Goal: Transaction & Acquisition: Obtain resource

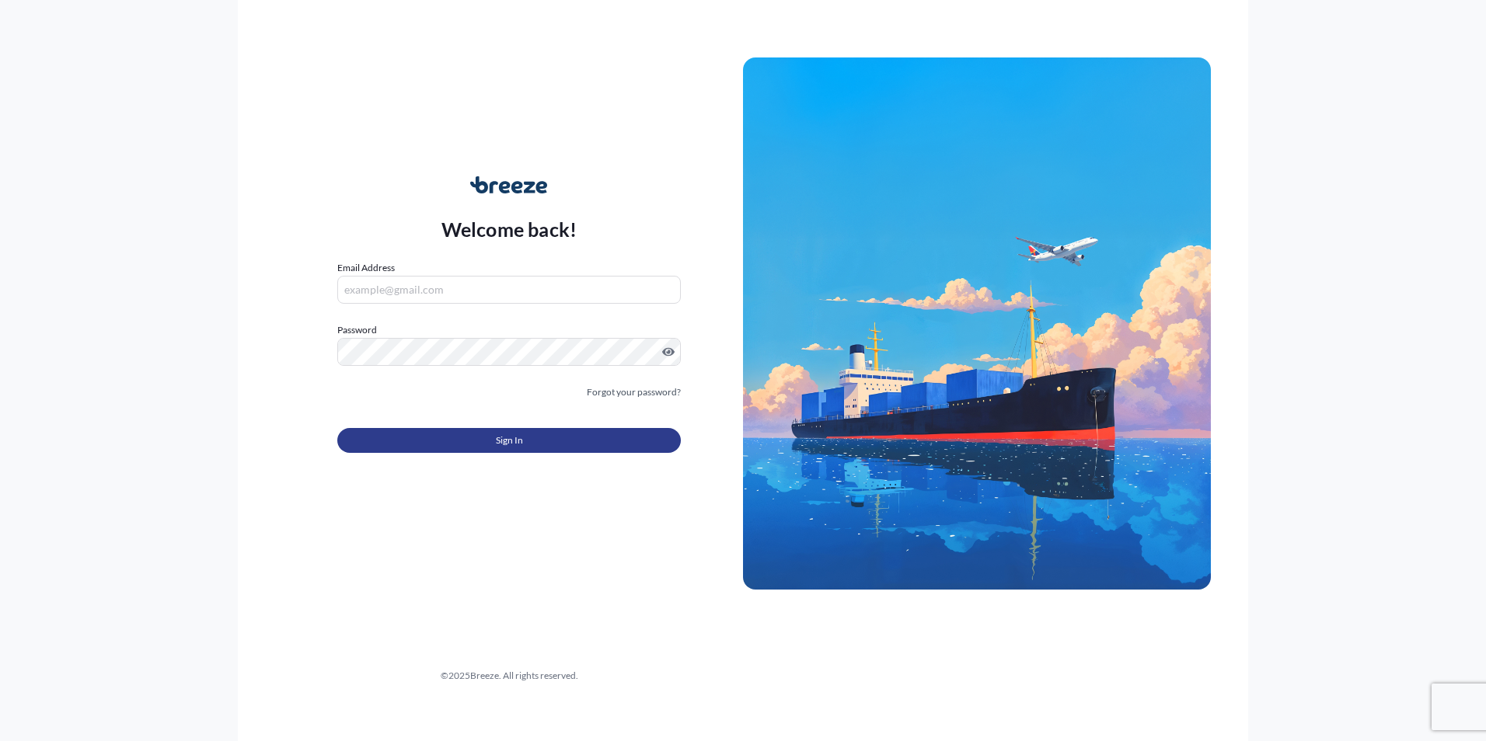
type input "[PERSON_NAME][EMAIL_ADDRESS][PERSON_NAME][DOMAIN_NAME]"
click at [518, 447] on span "Sign In" at bounding box center [509, 441] width 27 height 16
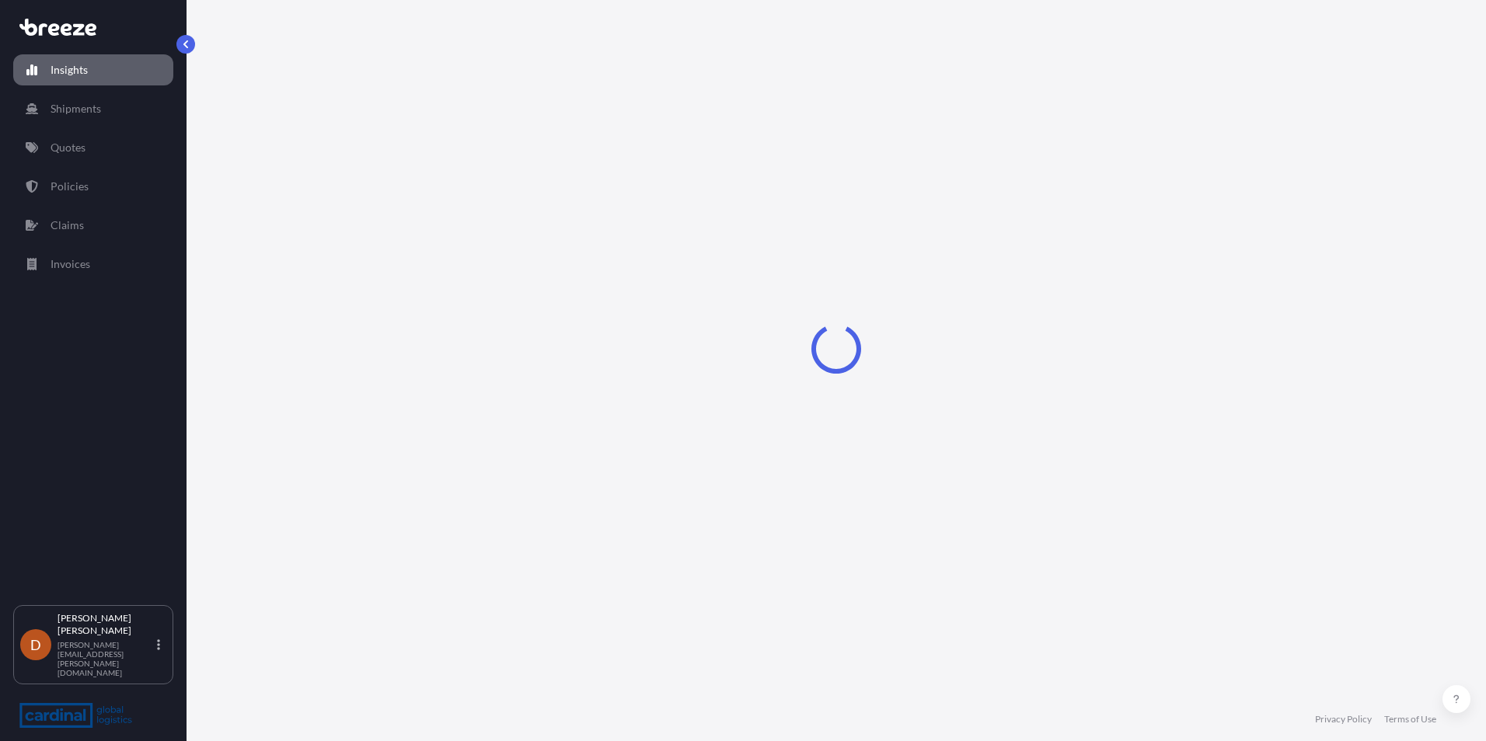
select select "2025"
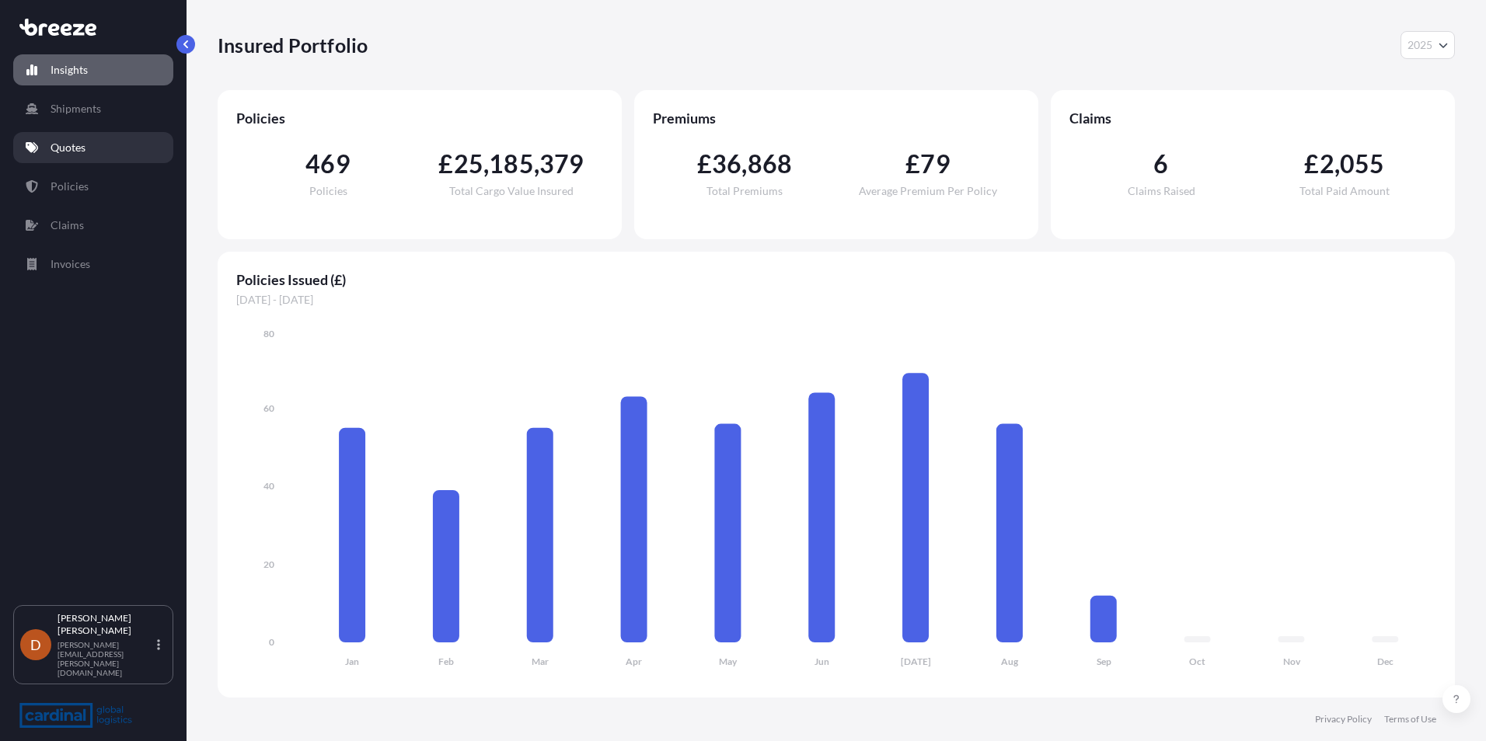
click at [92, 155] on link "Quotes" at bounding box center [93, 147] width 160 height 31
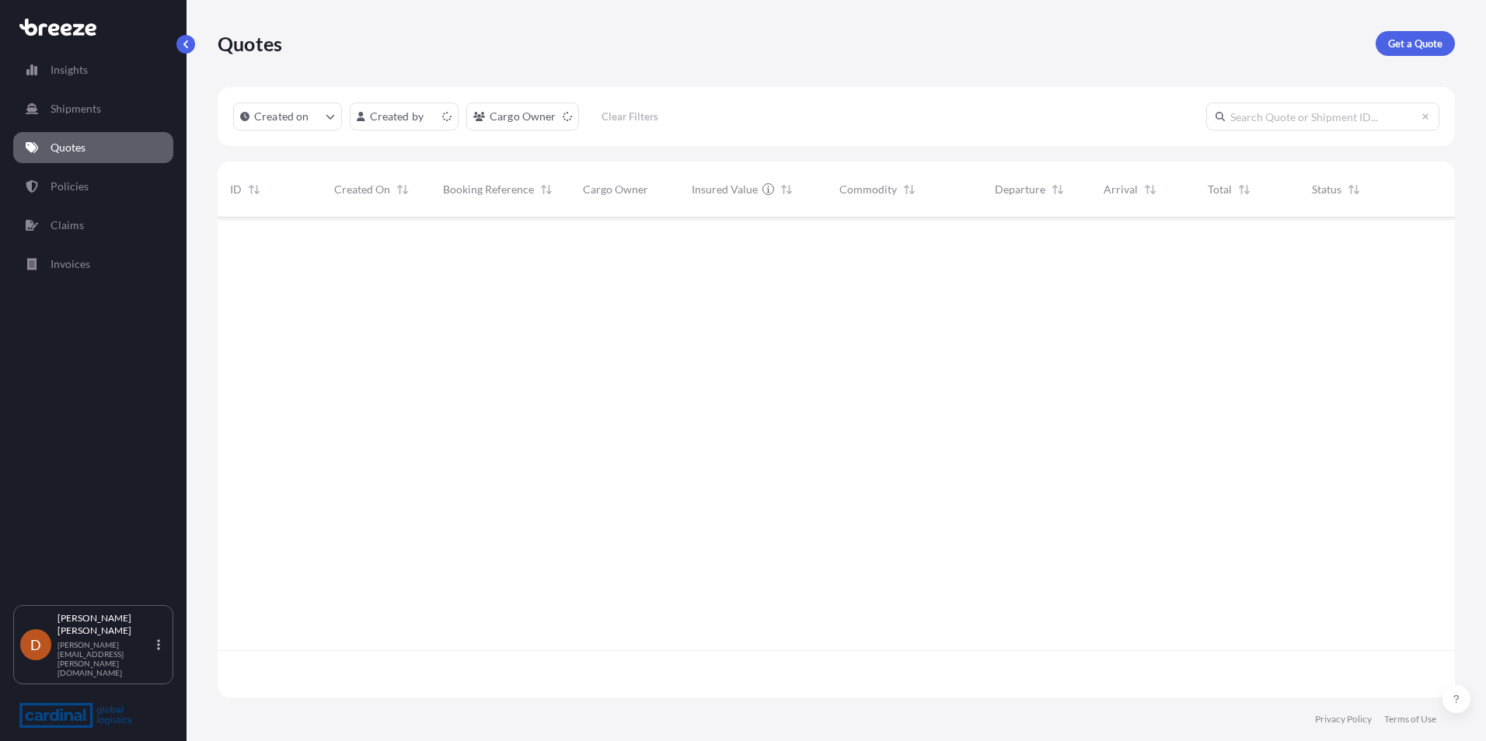
scroll to position [477, 1226]
click at [1403, 52] on link "Get a Quote" at bounding box center [1415, 43] width 79 height 25
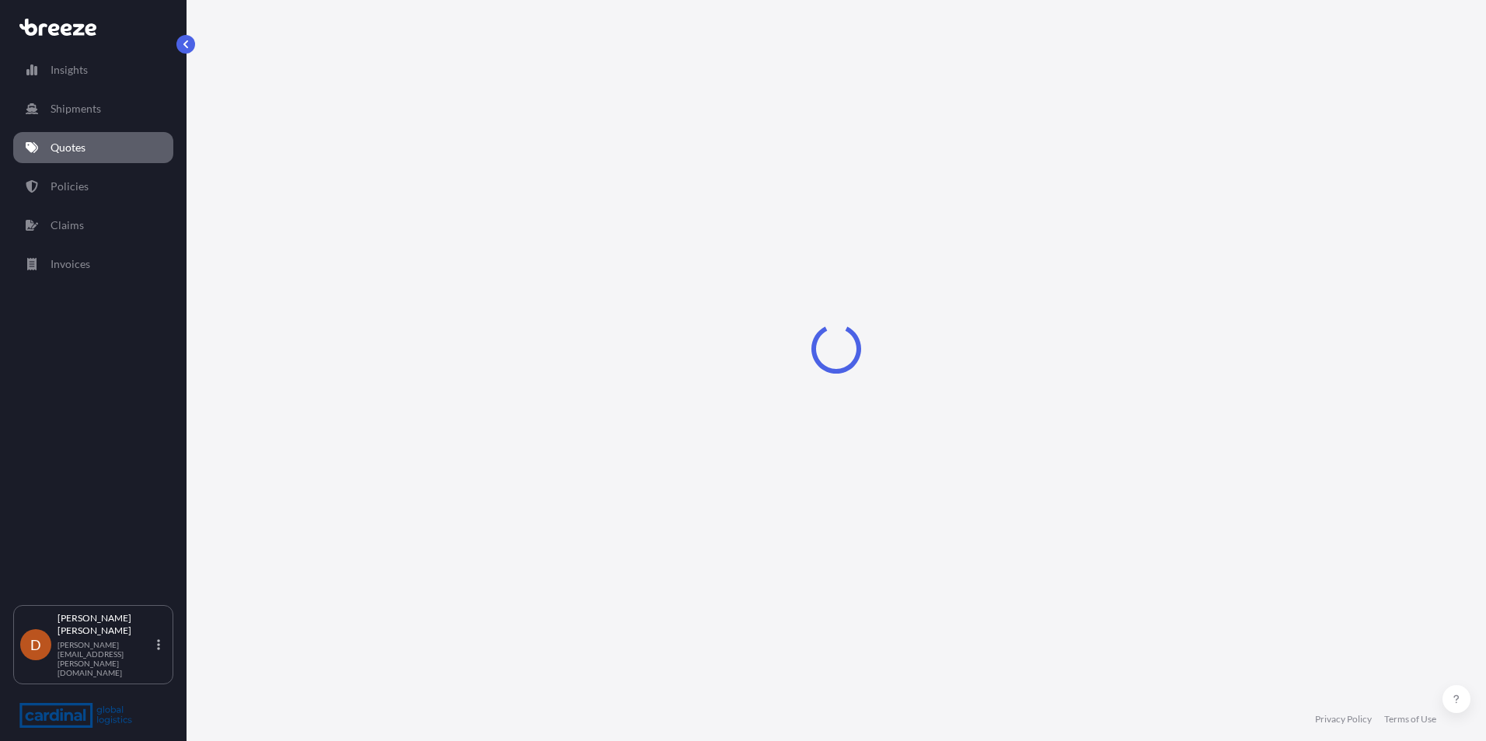
select select "Sea"
select select "1"
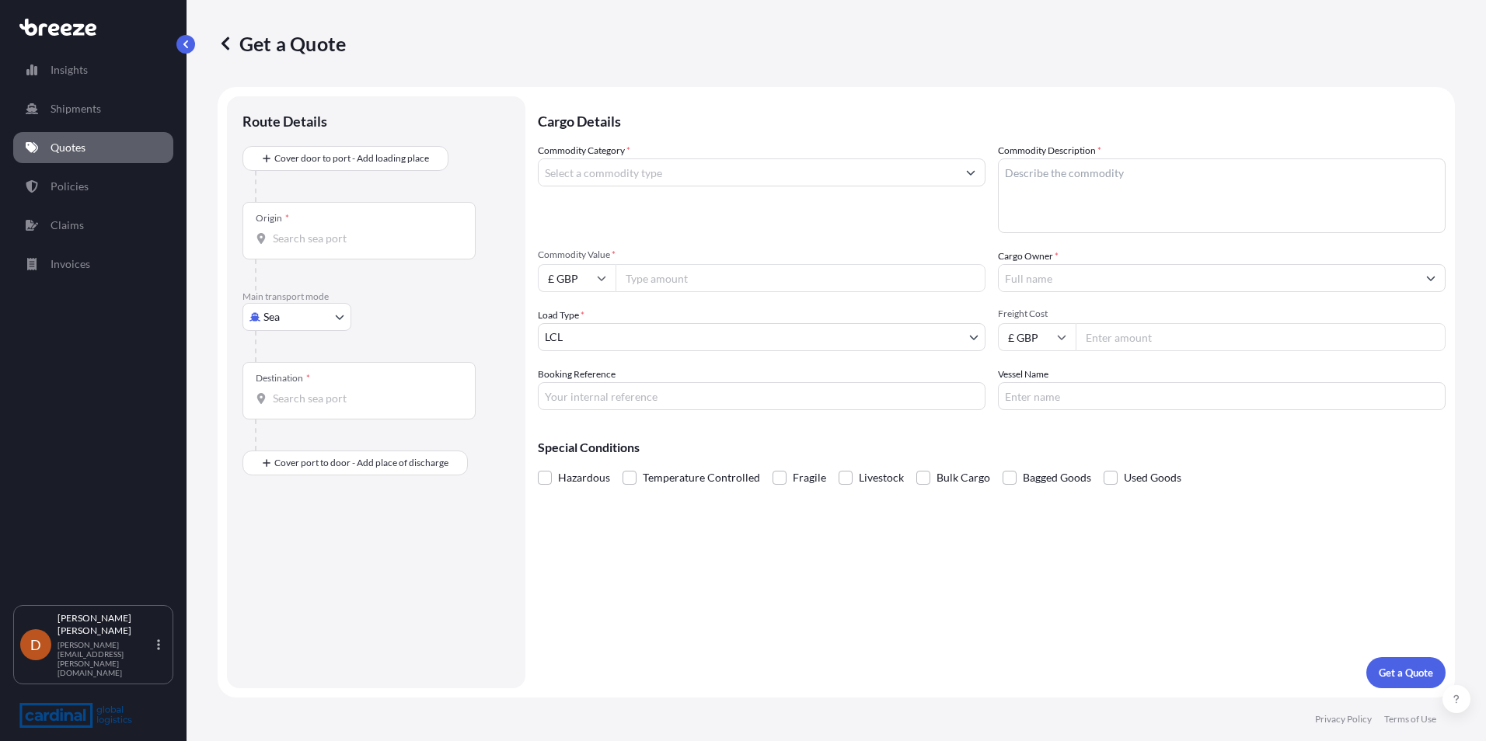
click at [341, 229] on div "Origin *" at bounding box center [358, 231] width 233 height 58
click at [341, 231] on input "Origin *" at bounding box center [364, 239] width 183 height 16
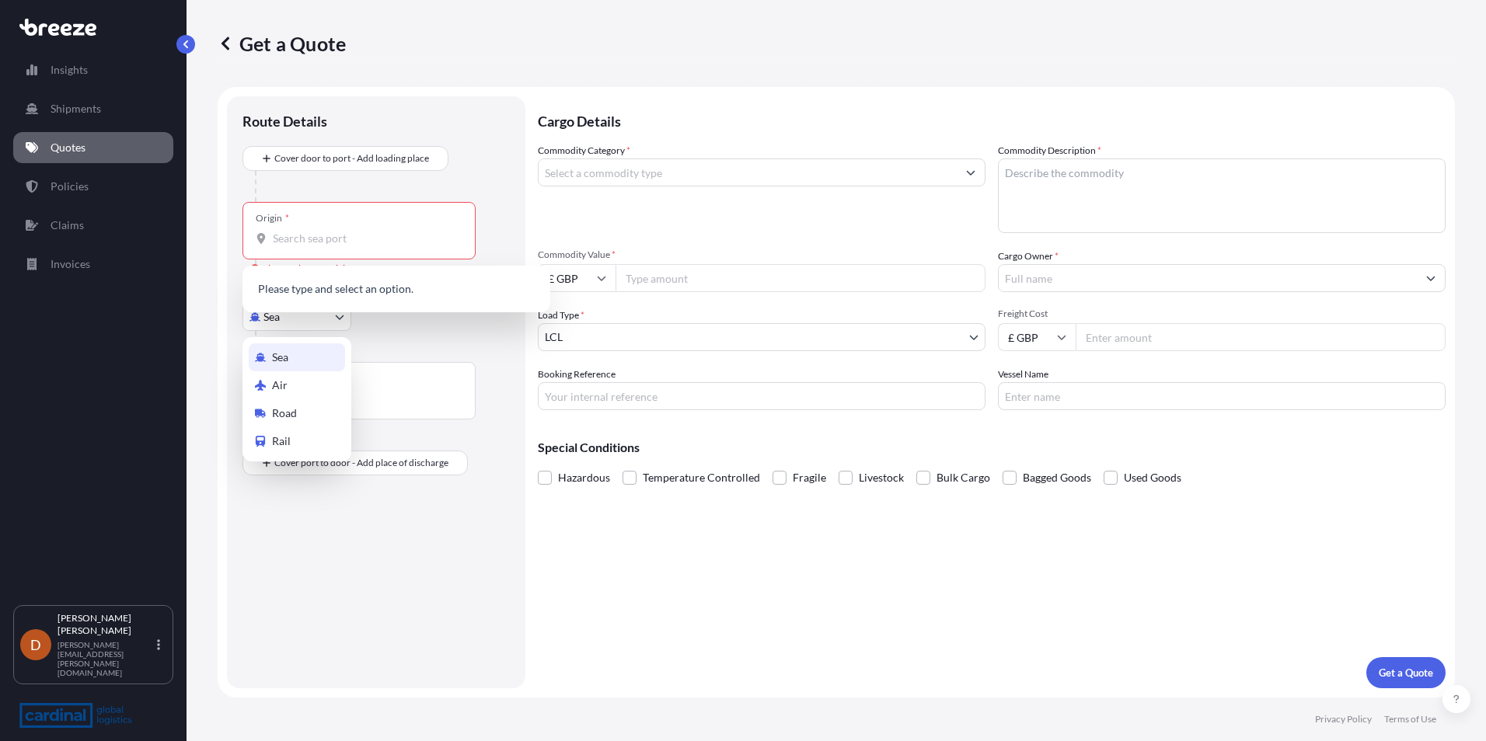
click at [284, 327] on body "0 options available. Insights Shipments Quotes Policies Claims Invoices D [PERS…" at bounding box center [743, 370] width 1486 height 741
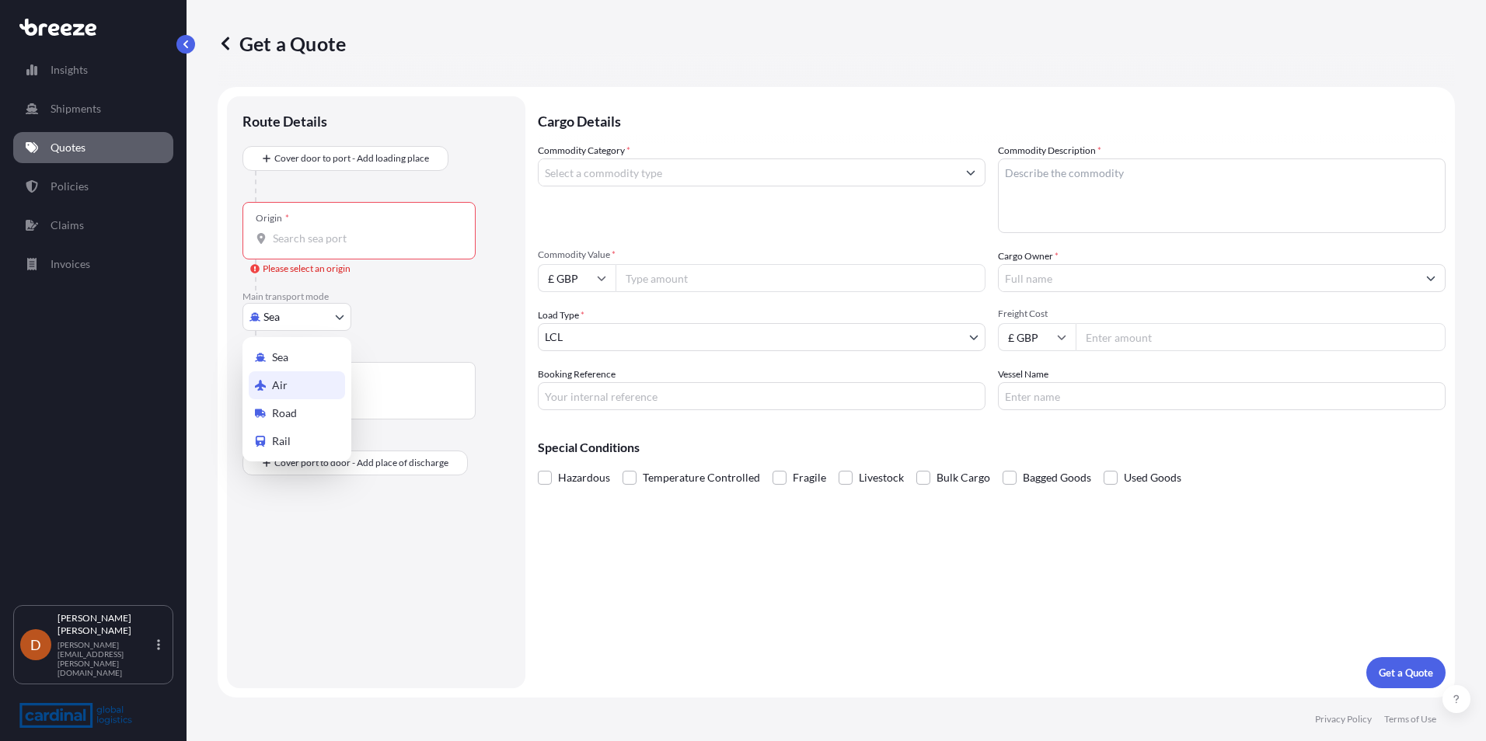
click at [290, 393] on div "Air" at bounding box center [297, 385] width 96 height 28
select select "Air"
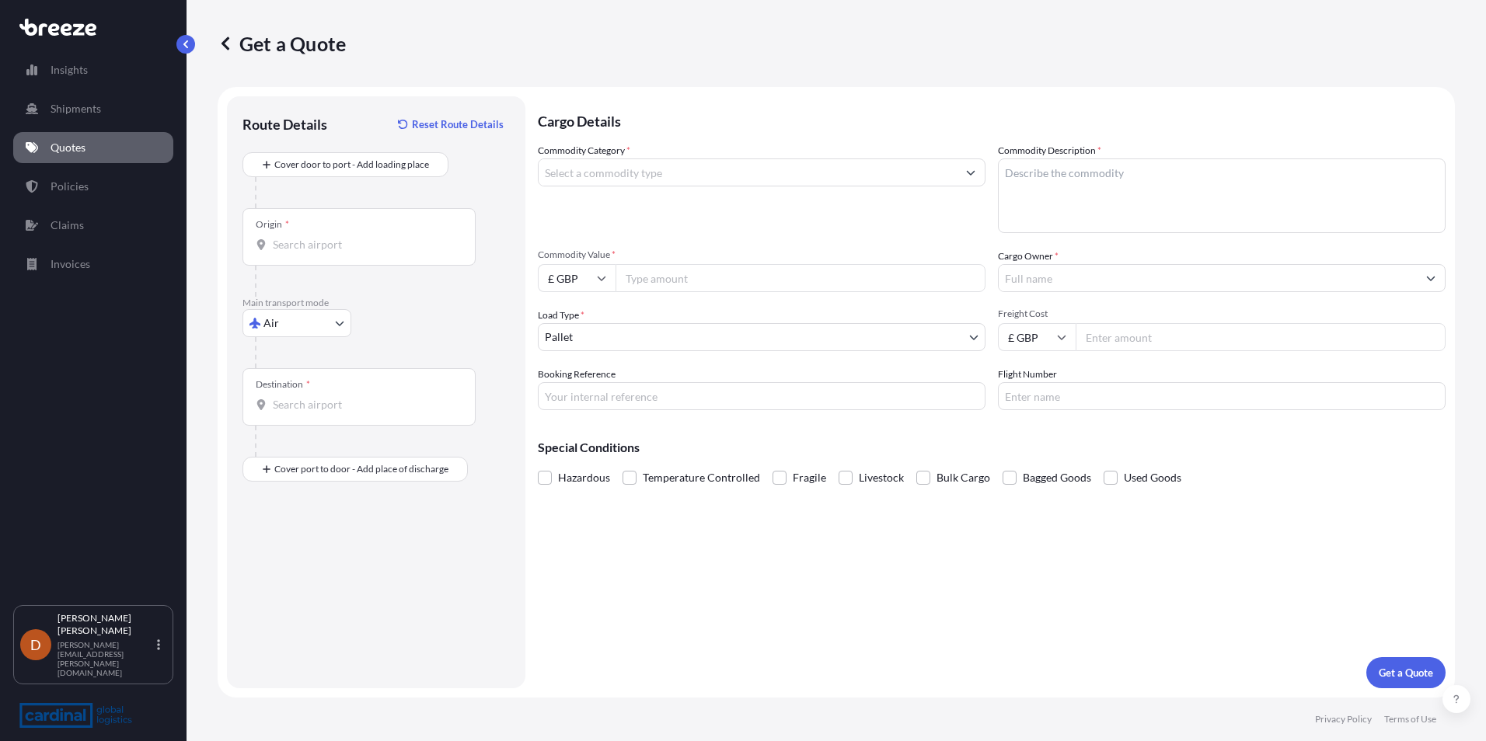
click at [319, 223] on div "Origin *" at bounding box center [358, 237] width 233 height 58
click at [319, 237] on input "Origin *" at bounding box center [364, 245] width 183 height 16
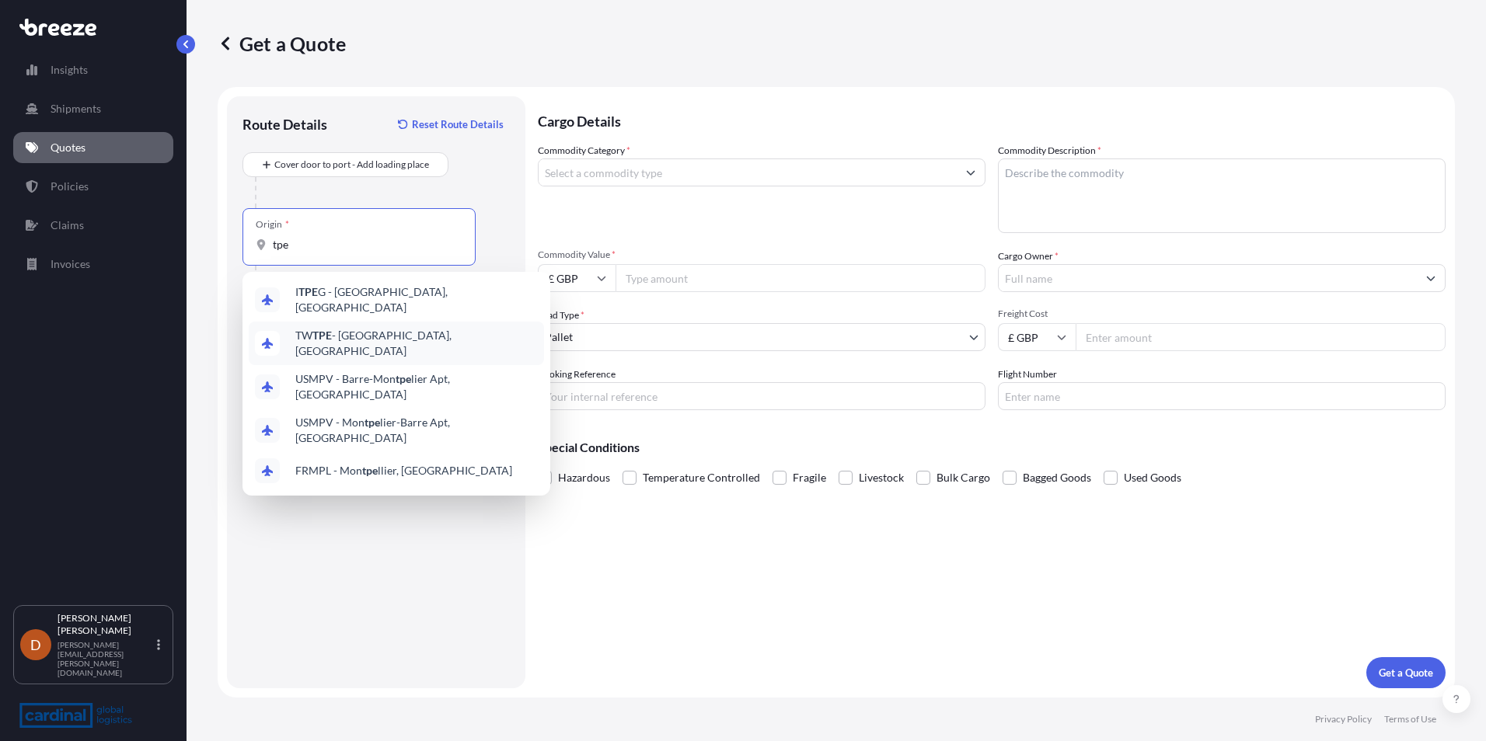
click at [366, 336] on span "TW TPE - [GEOGRAPHIC_DATA], [GEOGRAPHIC_DATA]" at bounding box center [416, 343] width 242 height 31
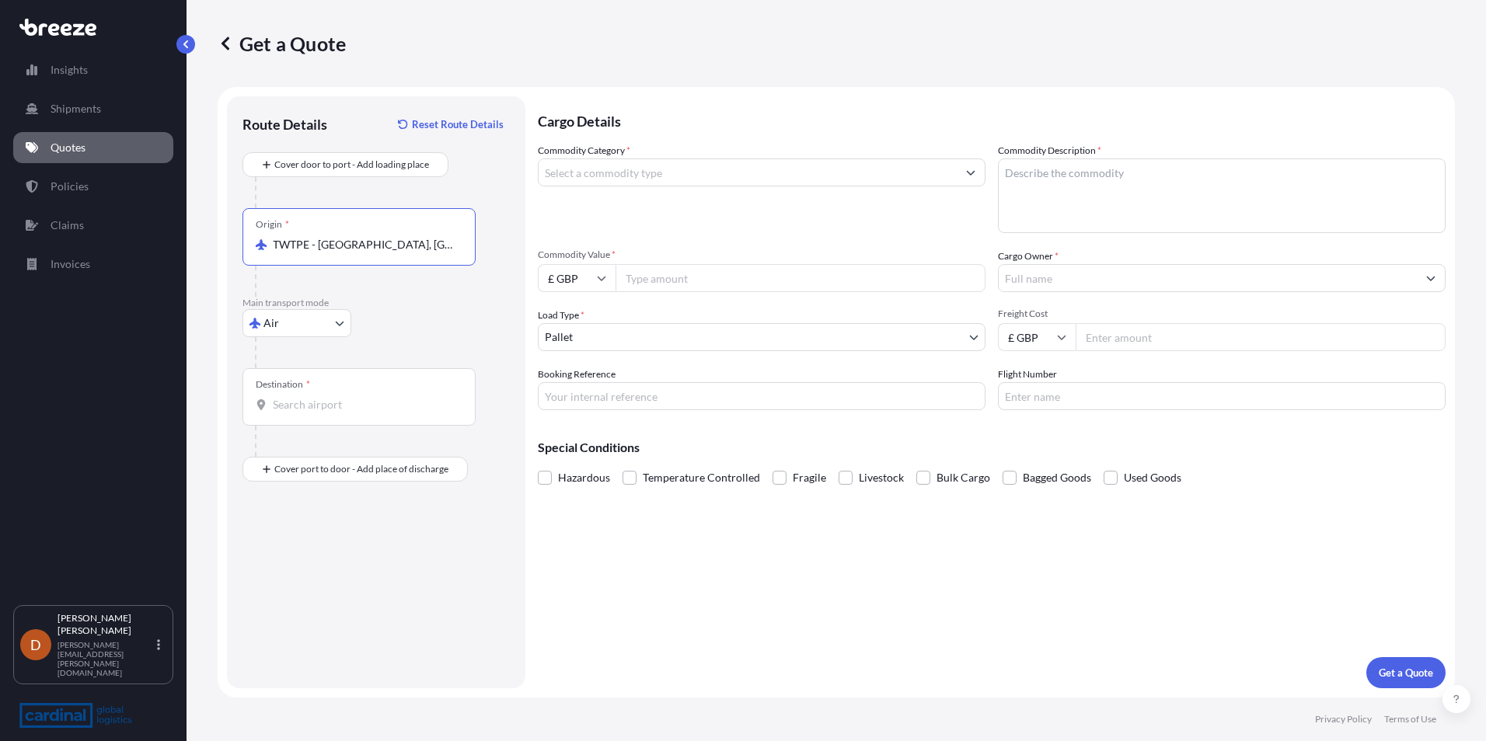
type input "TWTPE - [GEOGRAPHIC_DATA], [GEOGRAPHIC_DATA]"
click at [338, 400] on input "Destination *" at bounding box center [364, 405] width 183 height 16
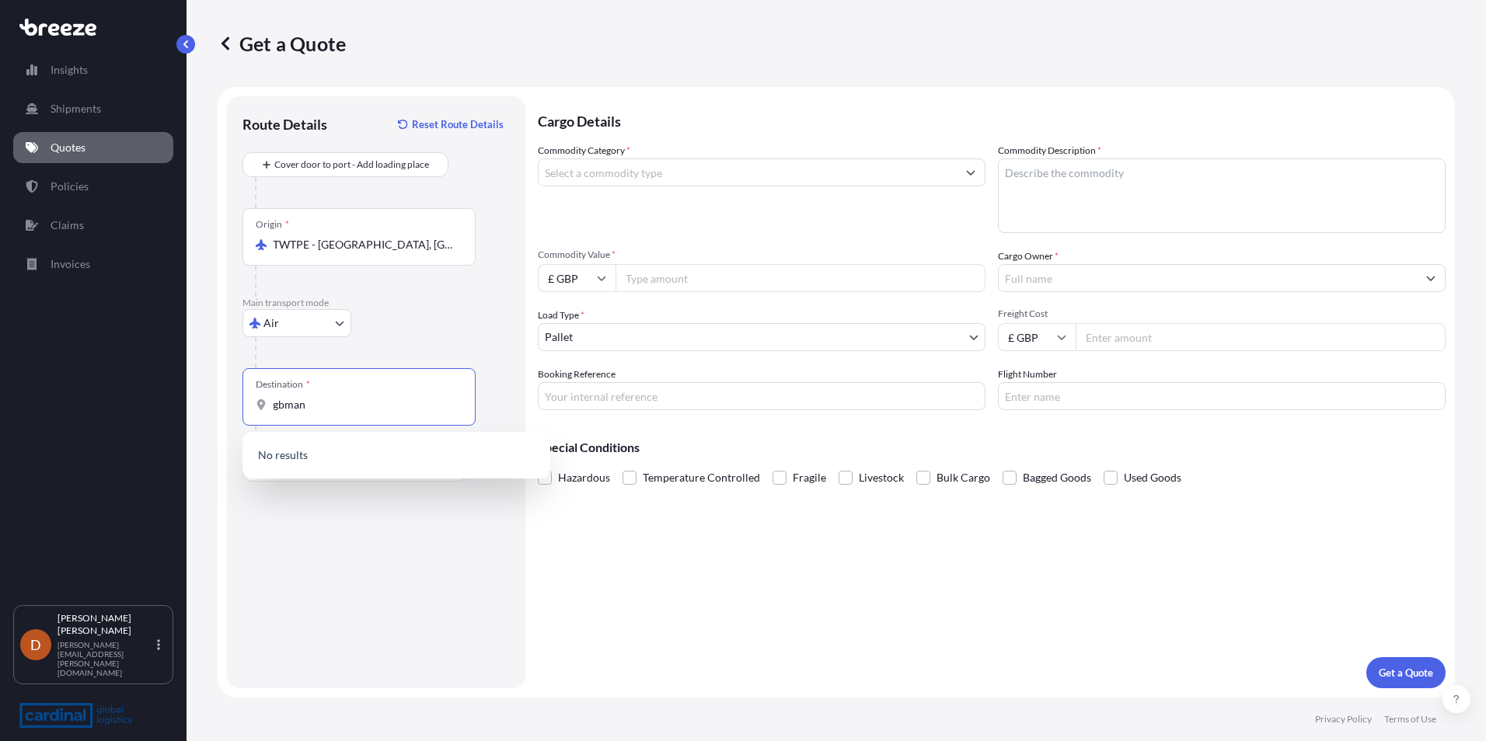
drag, startPoint x: 323, startPoint y: 409, endPoint x: 108, endPoint y: 408, distance: 215.3
click at [108, 408] on div "Insights Shipments Quotes Policies Claims Invoices D [PERSON_NAME] [PERSON_NAME…" at bounding box center [743, 370] width 1486 height 741
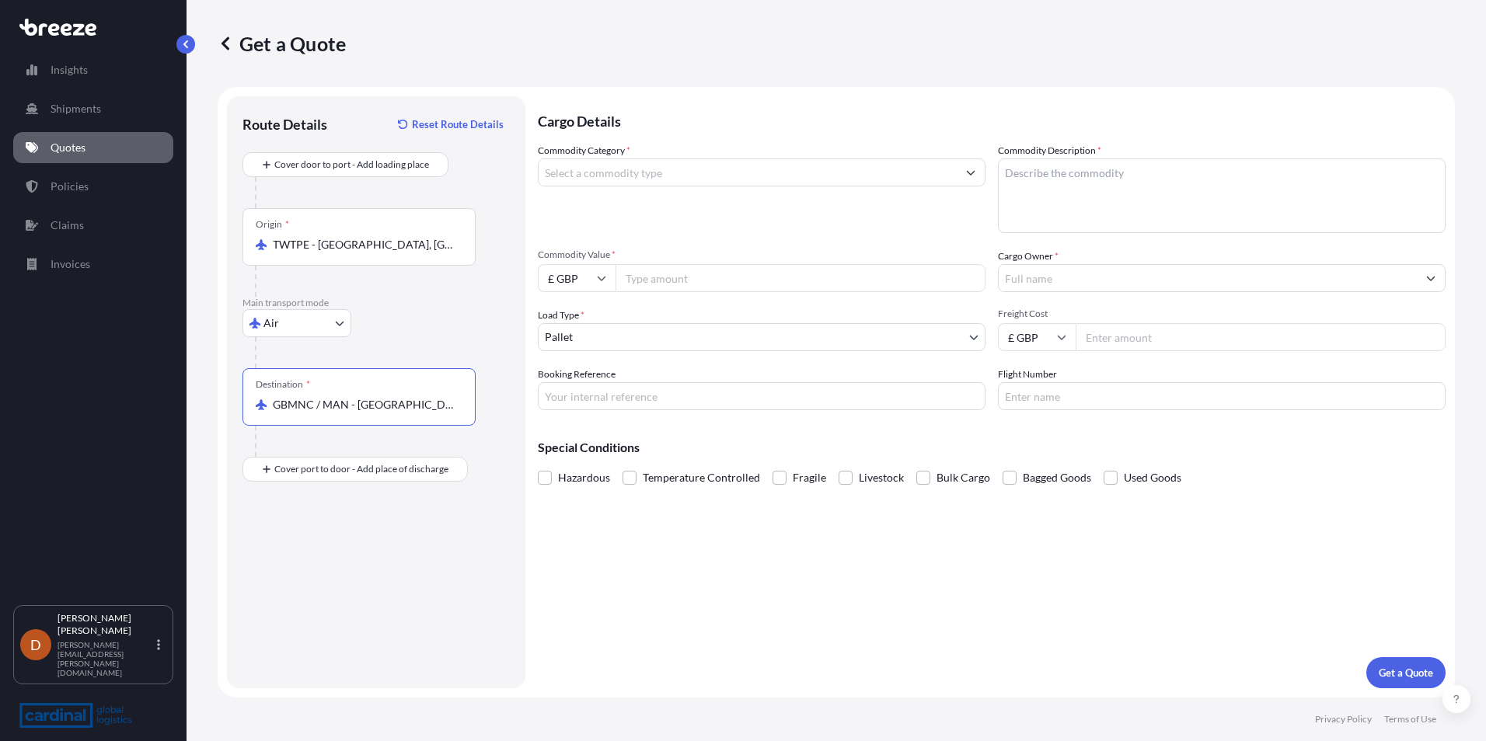
type input "GBMNC / MAN - [GEOGRAPHIC_DATA], [GEOGRAPHIC_DATA]"
click at [650, 183] on input "Commodity Category *" at bounding box center [748, 173] width 418 height 28
click at [1077, 184] on textarea "Commodity Description *" at bounding box center [1222, 196] width 448 height 75
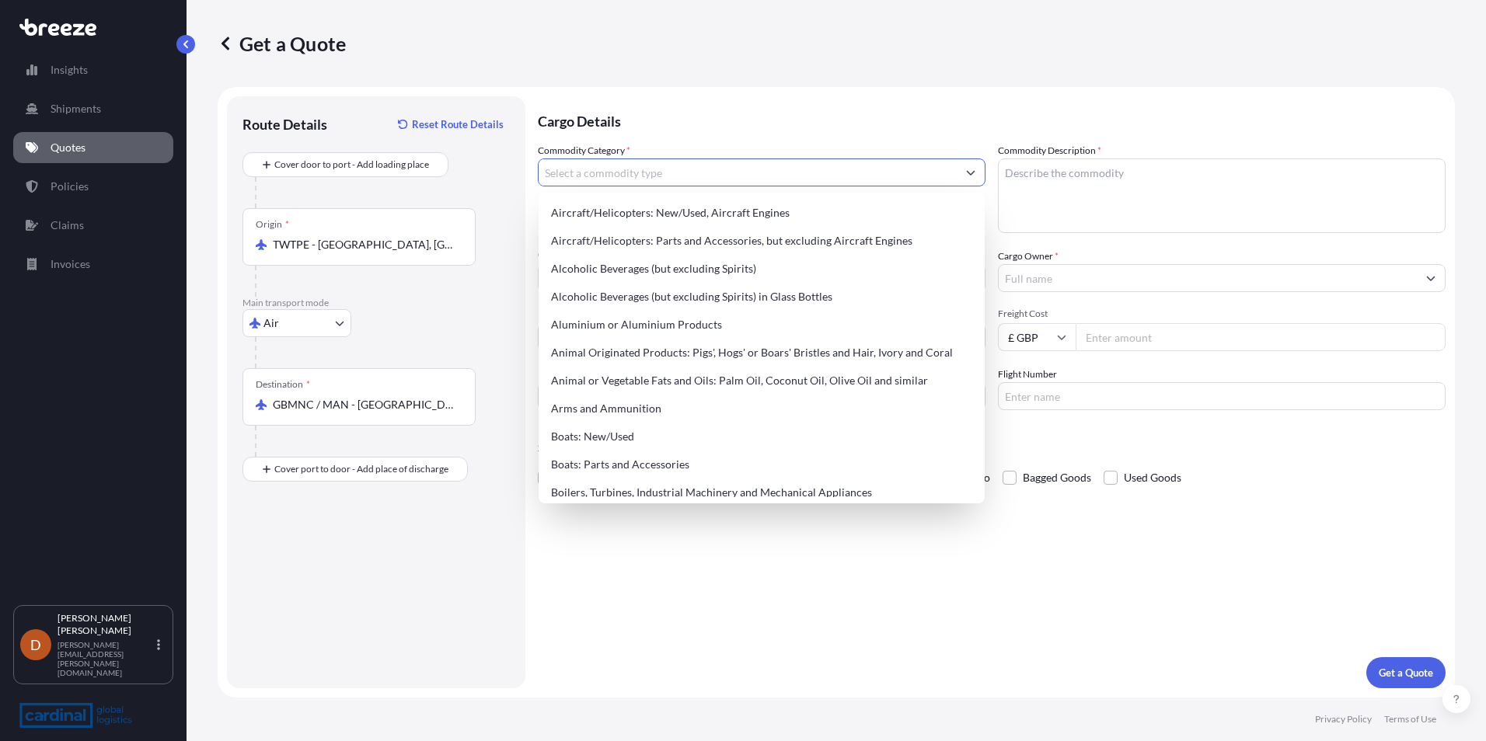
click at [884, 169] on input "Commodity Category *" at bounding box center [748, 173] width 418 height 28
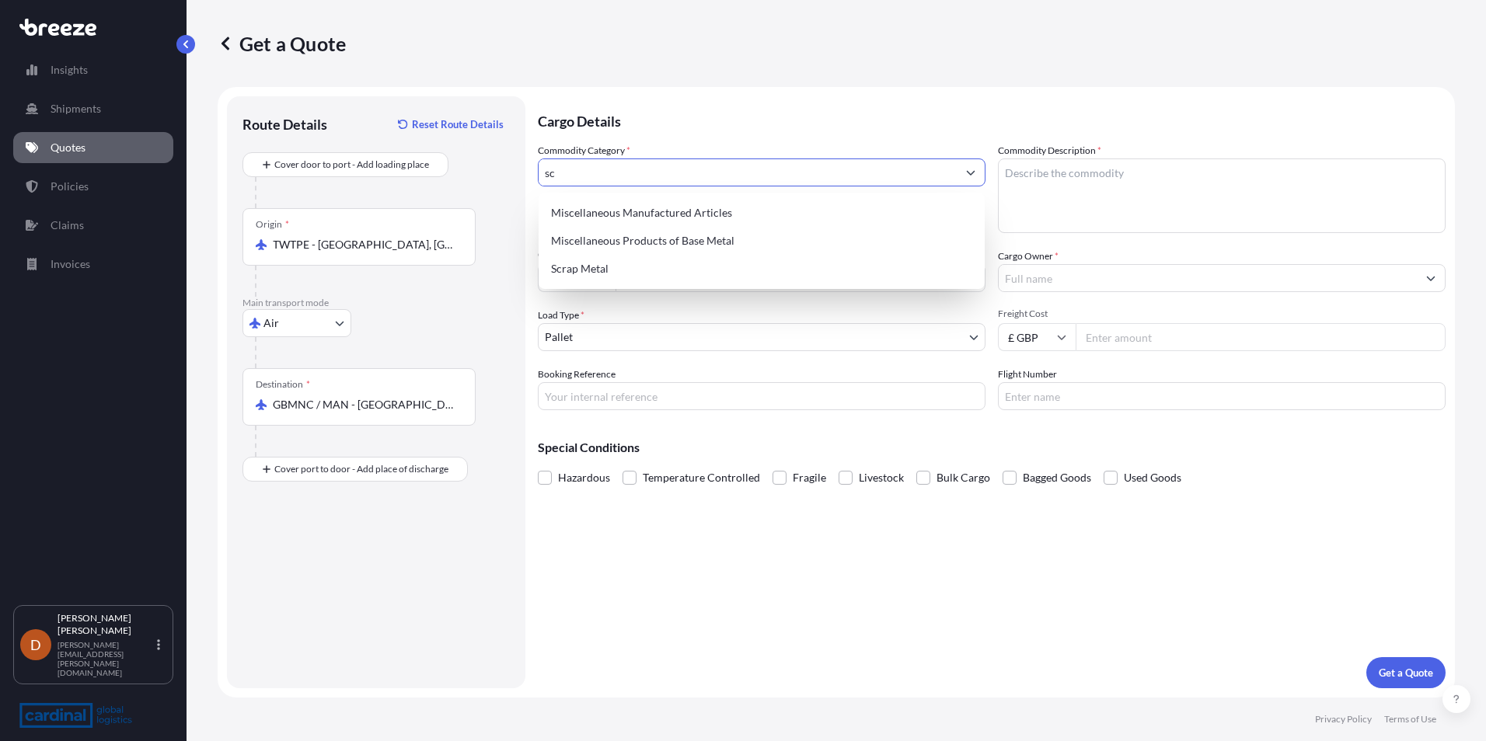
type input "s"
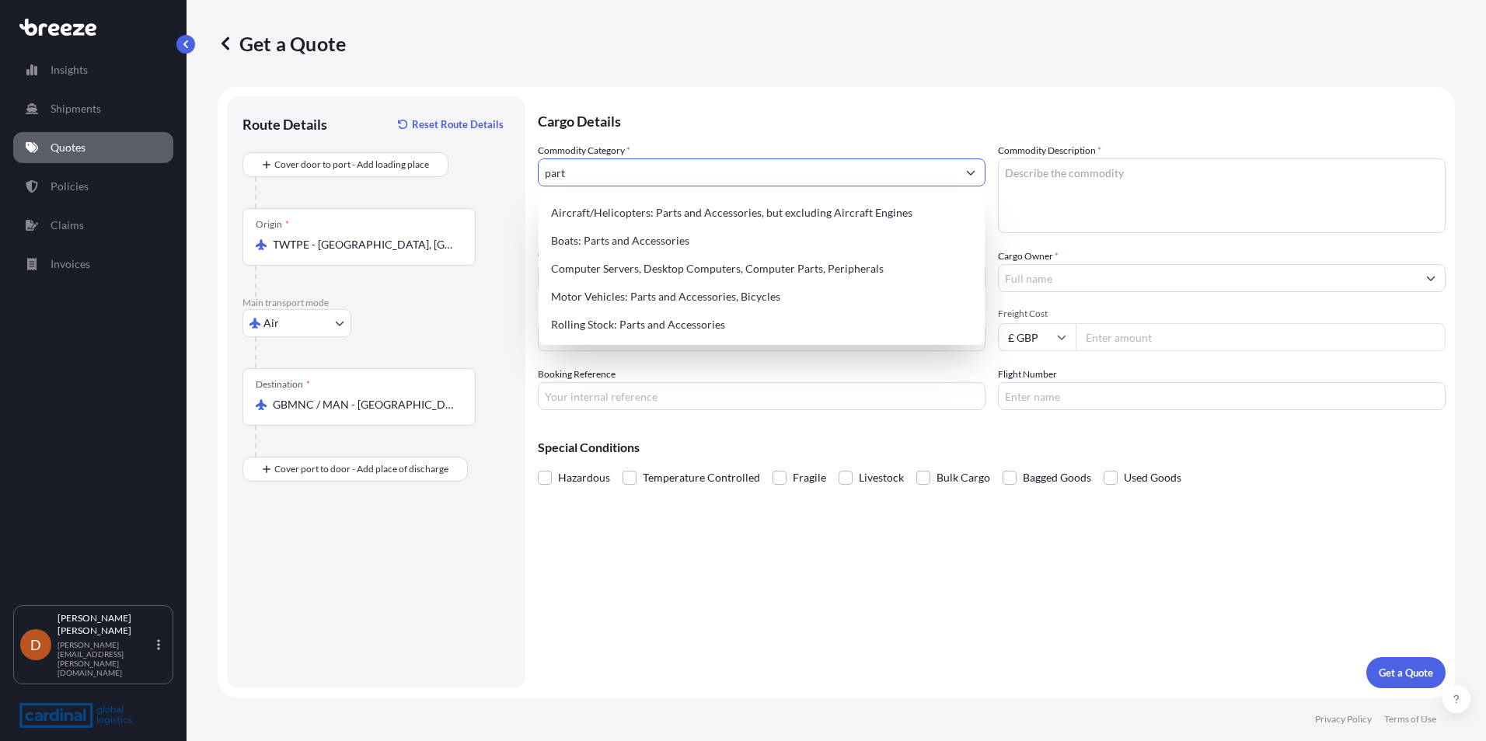
type input "parts"
drag, startPoint x: 678, startPoint y: 172, endPoint x: 537, endPoint y: 176, distance: 140.7
click at [537, 176] on form "Route Details Reset Route Details Cover door to port - Add loading place Place …" at bounding box center [836, 392] width 1237 height 611
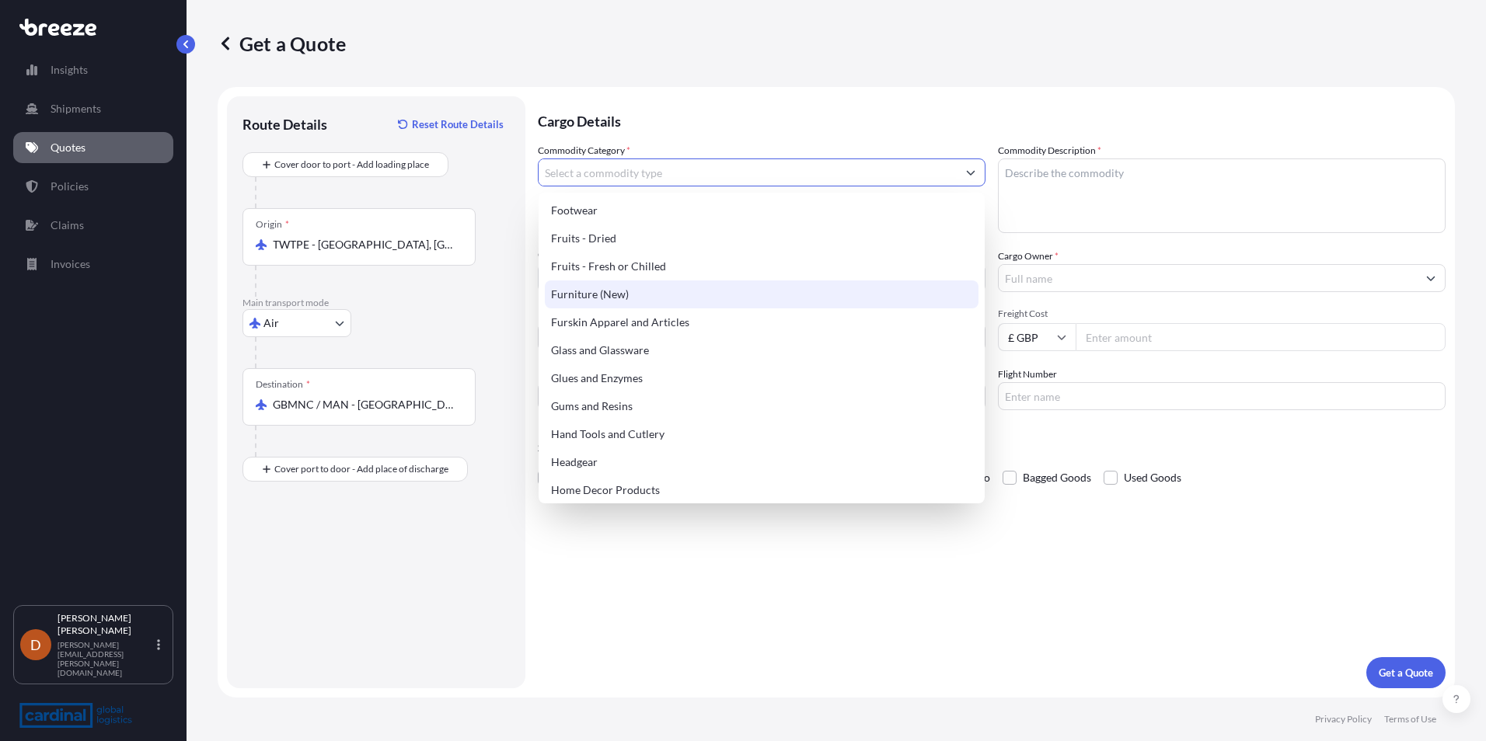
scroll to position [1243, 0]
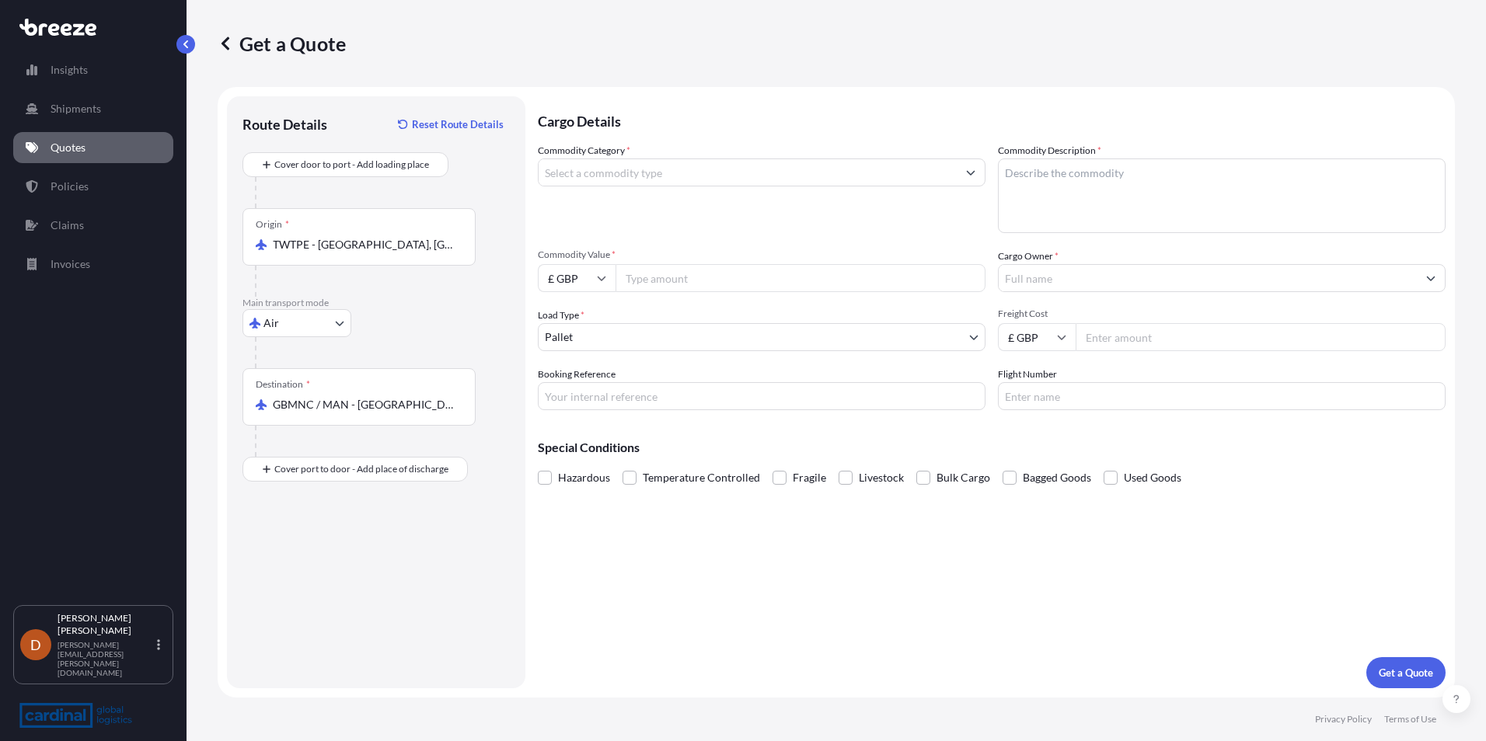
click at [650, 166] on input "Commodity Category *" at bounding box center [748, 173] width 418 height 28
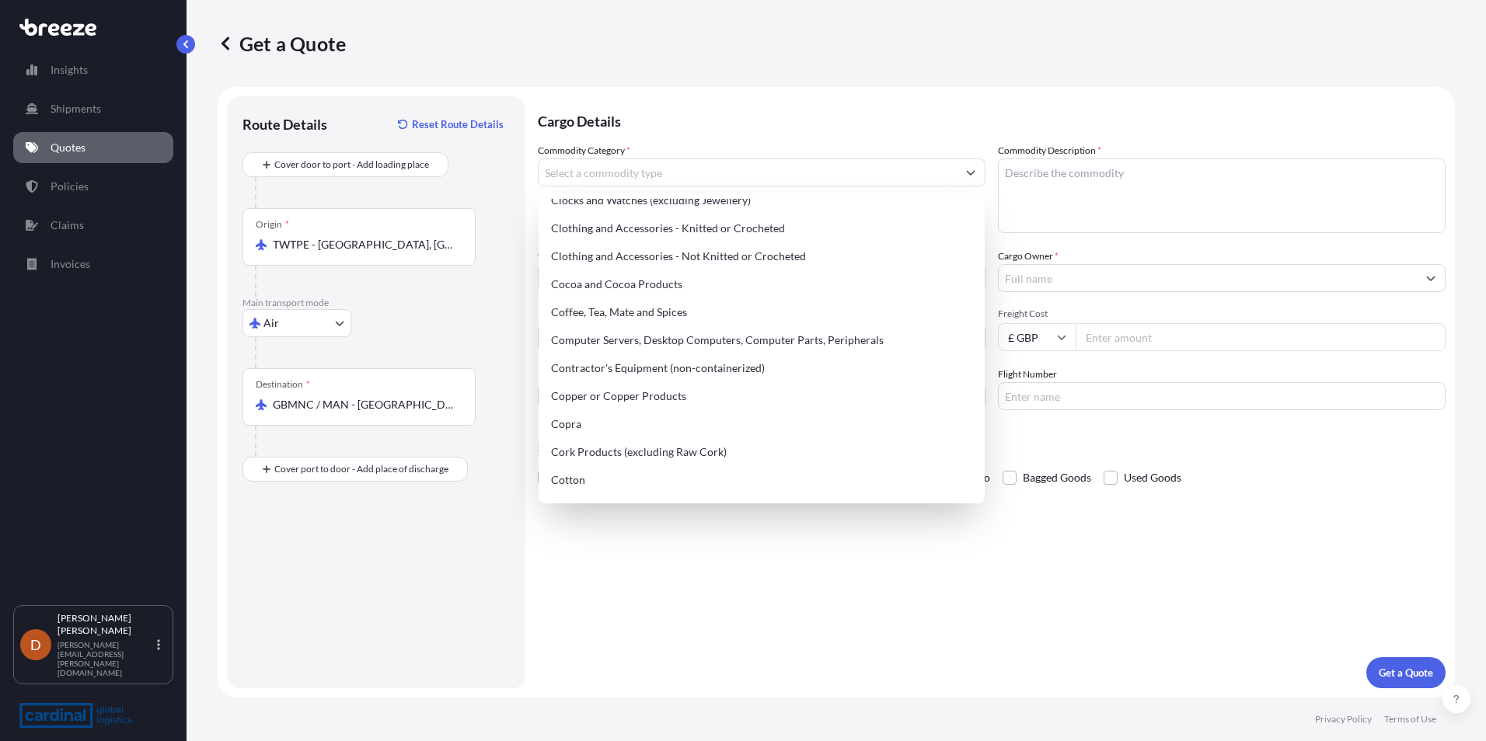
scroll to position [0, 0]
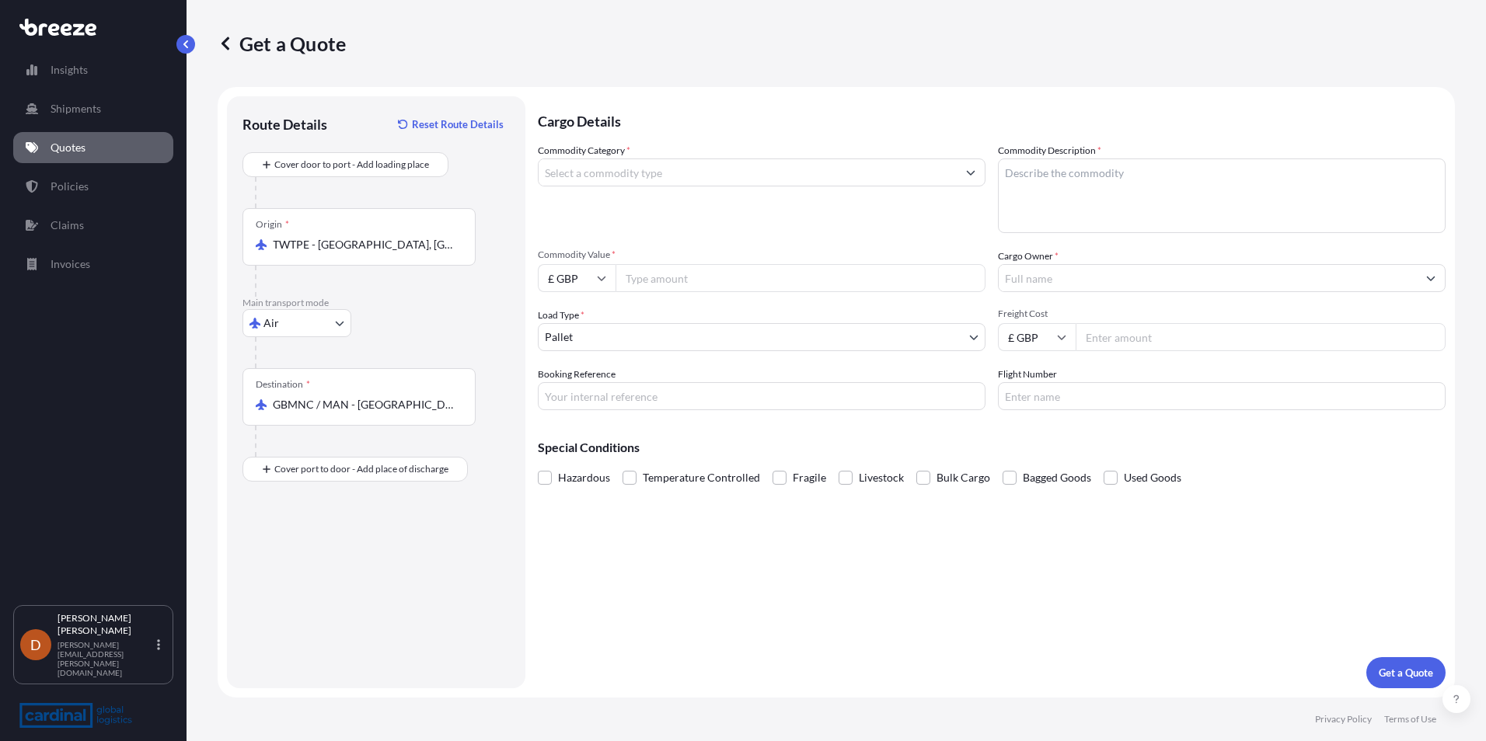
click at [664, 182] on input "Commodity Category *" at bounding box center [748, 173] width 418 height 28
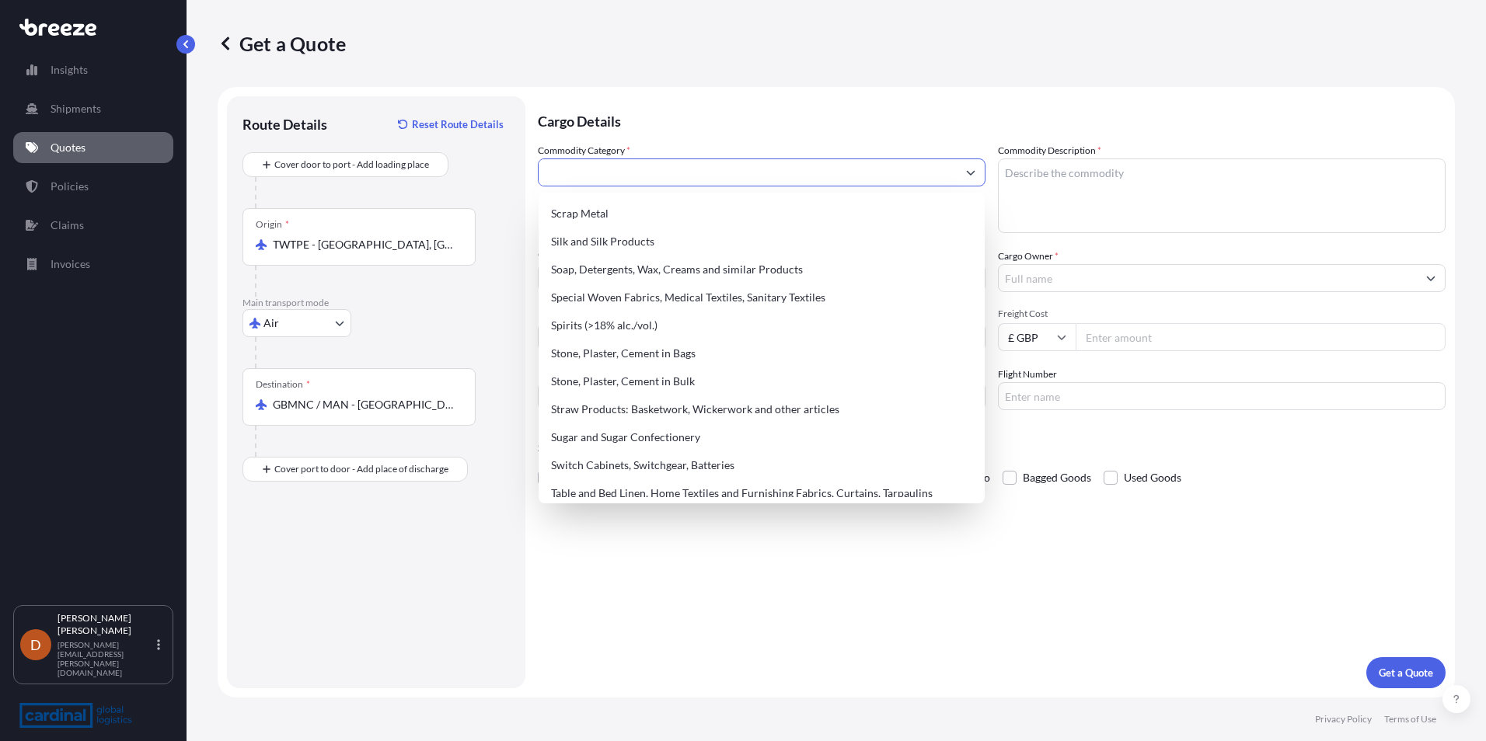
scroll to position [3012, 0]
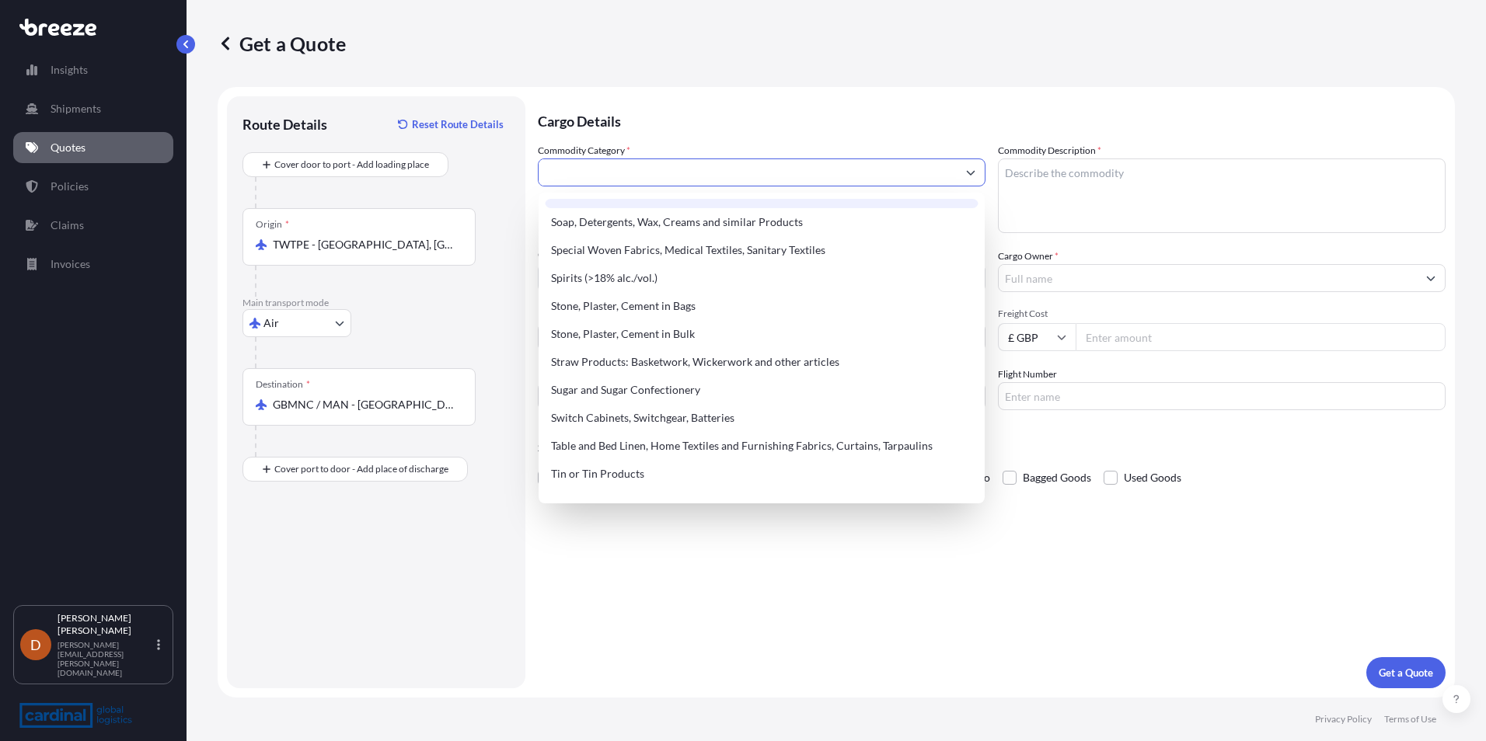
click at [606, 180] on input "Commodity Category *" at bounding box center [748, 173] width 418 height 28
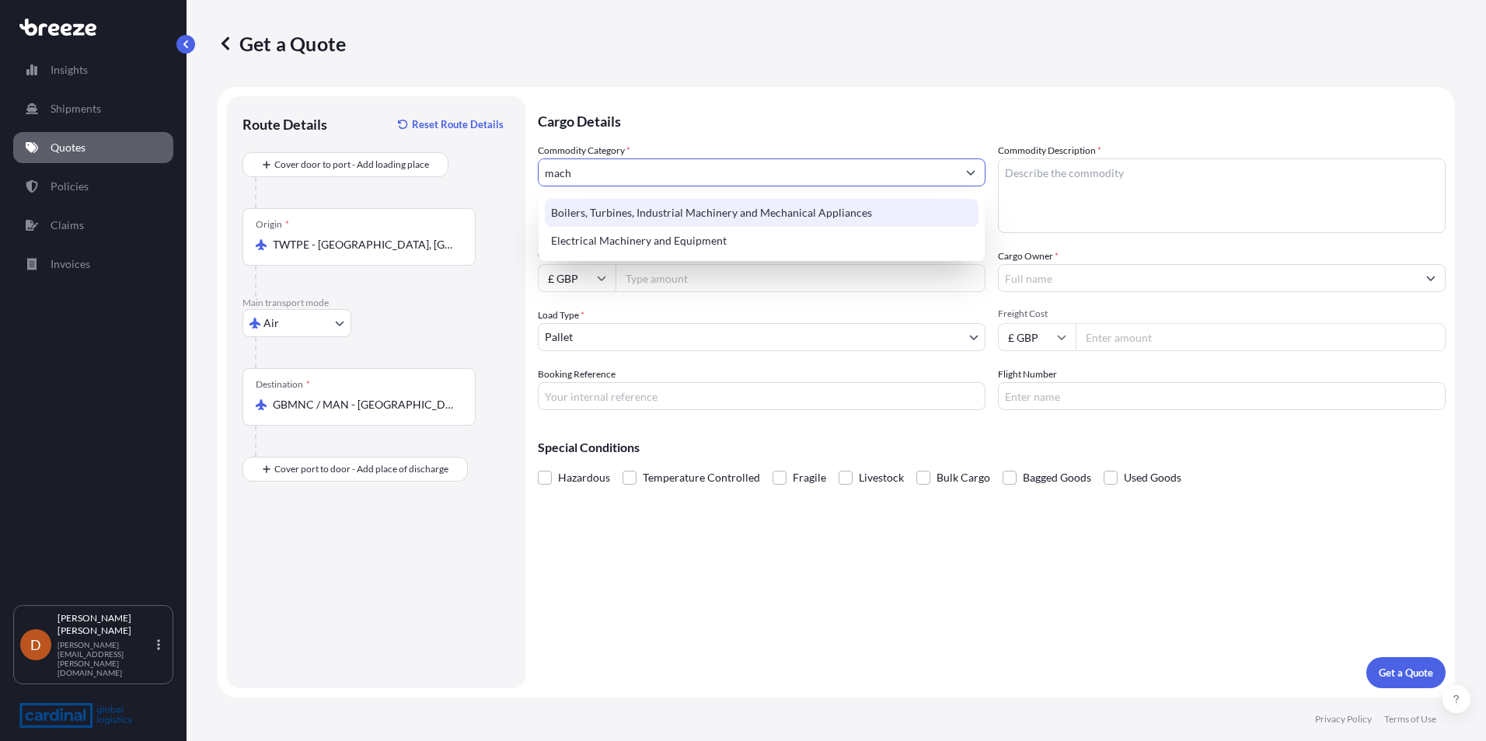
drag, startPoint x: 629, startPoint y: 177, endPoint x: 500, endPoint y: 167, distance: 128.6
click at [500, 167] on form "Route Details Reset Route Details Cover door to port - Add loading place Place …" at bounding box center [836, 392] width 1237 height 611
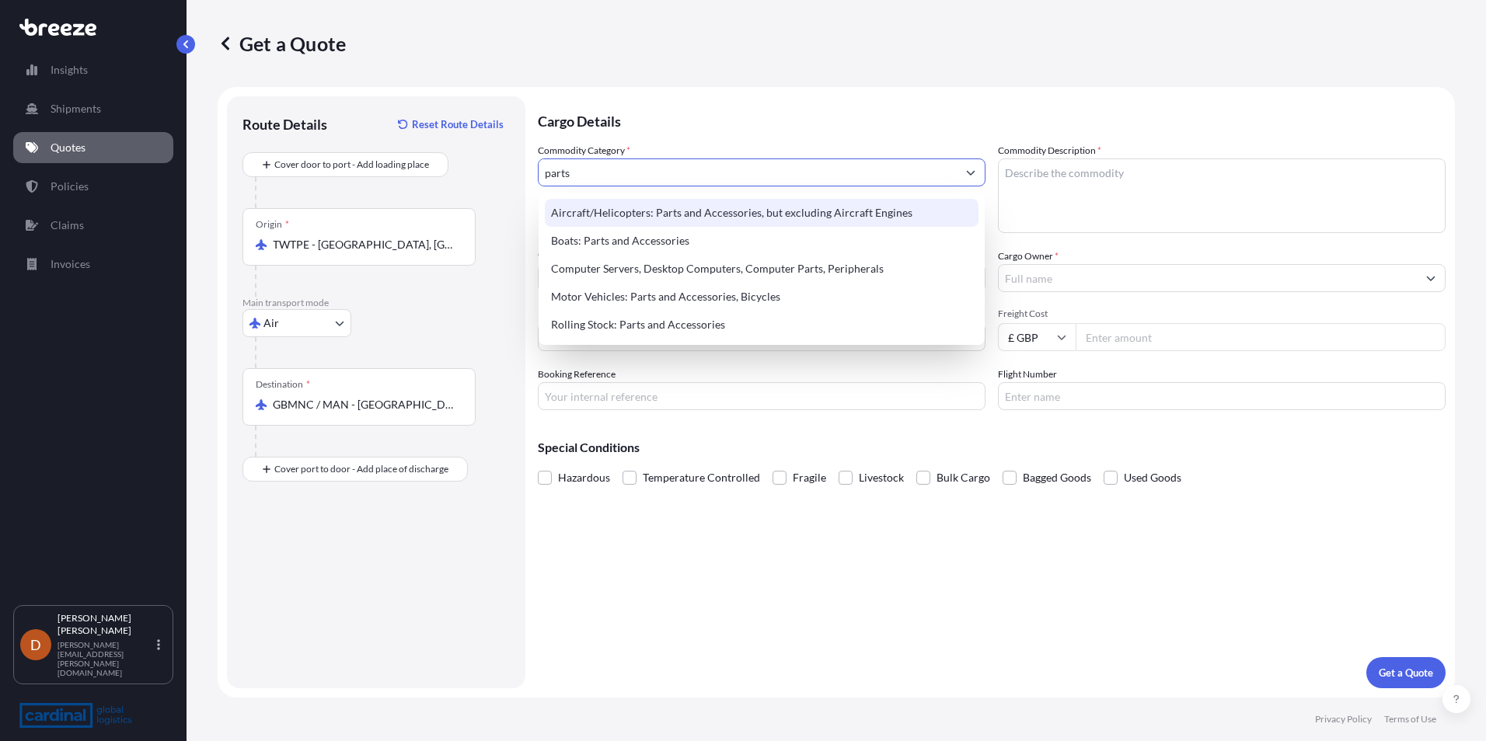
drag, startPoint x: 696, startPoint y: 176, endPoint x: 468, endPoint y: 186, distance: 228.7
click at [468, 186] on form "Route Details Reset Route Details Cover door to port - Add loading place Place …" at bounding box center [836, 392] width 1237 height 611
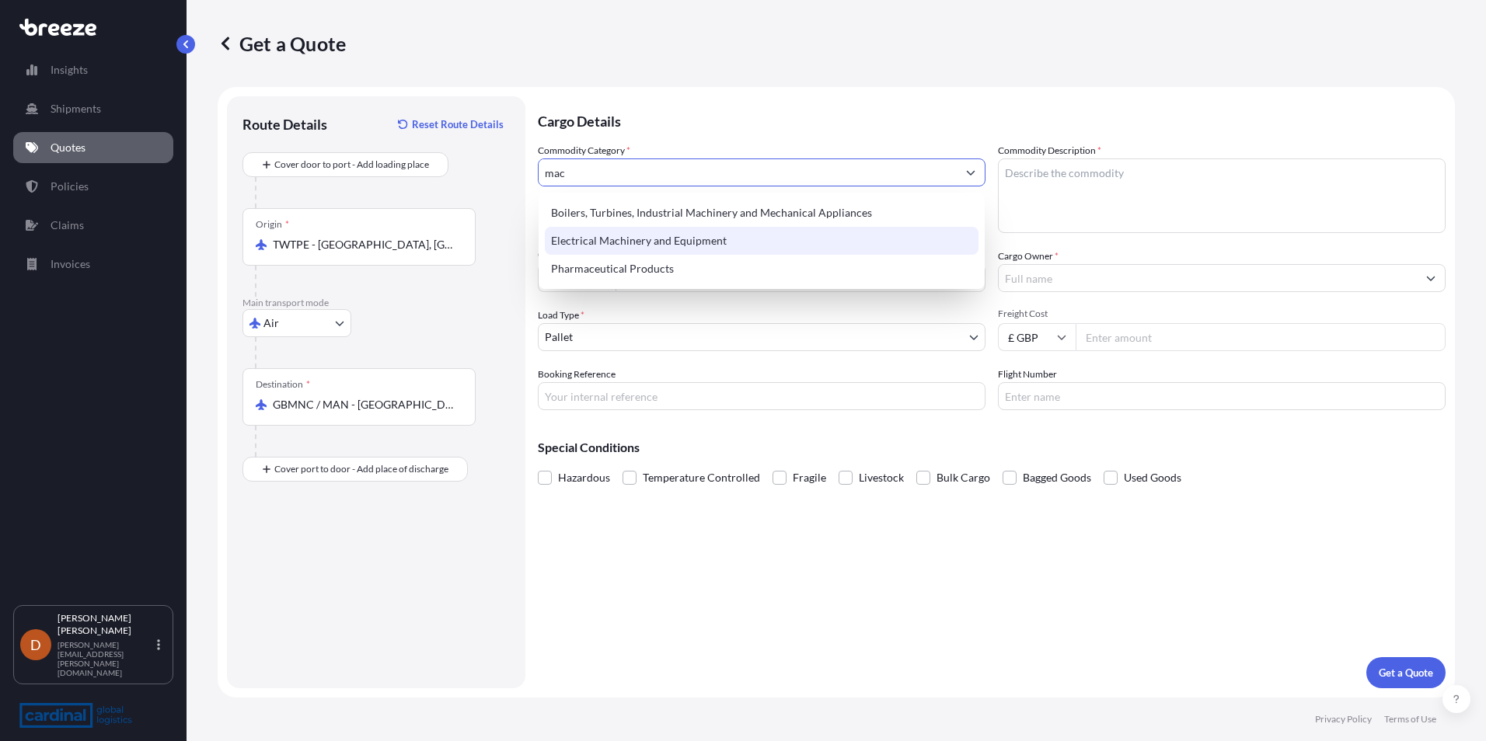
click at [664, 241] on div "Electrical Machinery and Equipment" at bounding box center [762, 241] width 434 height 28
type input "Electrical Machinery and Equipment"
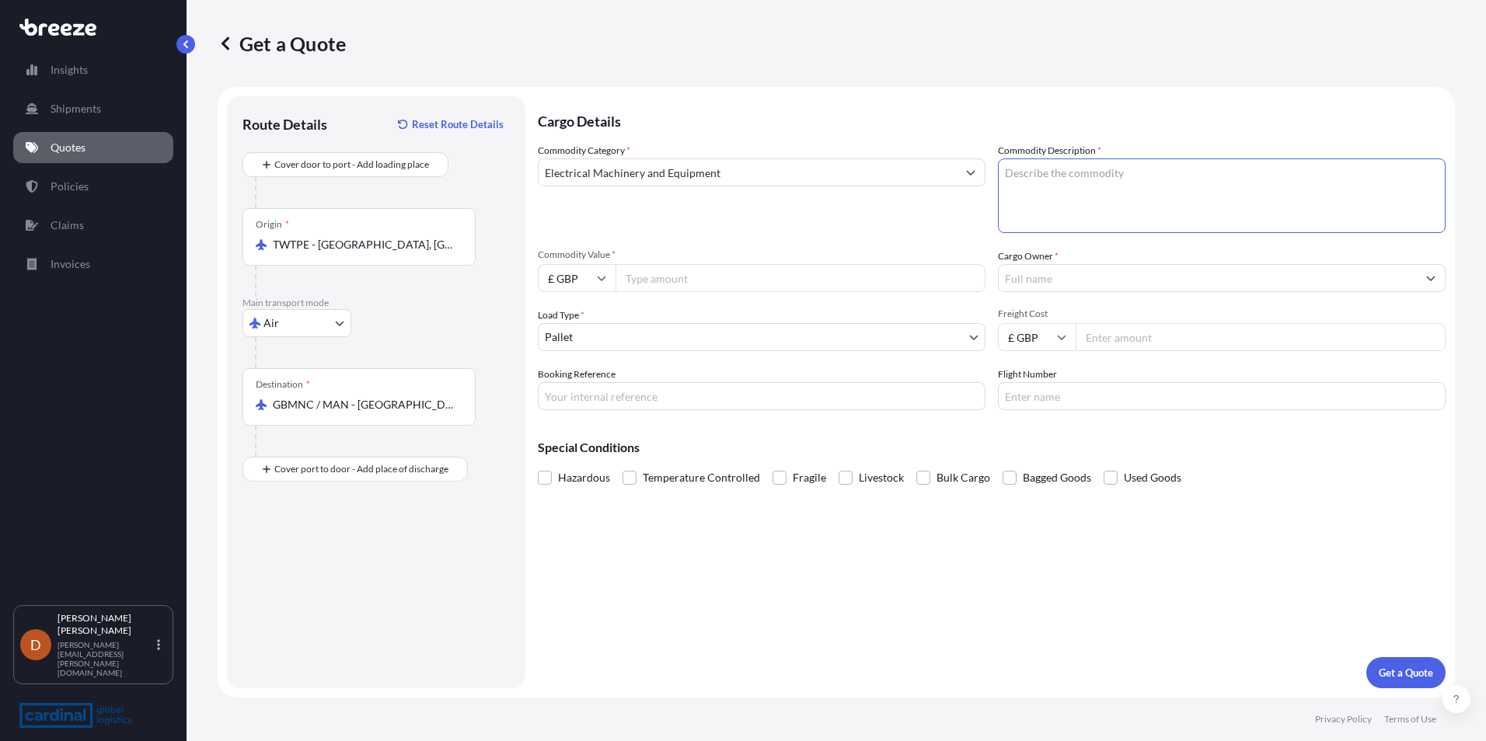
click at [1106, 180] on textarea "Commodity Description *" at bounding box center [1222, 196] width 448 height 75
type textarea "Screws and Washers"
click at [755, 281] on input "Commodity Value *" at bounding box center [800, 278] width 370 height 28
click at [552, 283] on input "£ GBP" at bounding box center [577, 278] width 78 height 28
click at [572, 314] on div "€ EUR" at bounding box center [576, 321] width 65 height 30
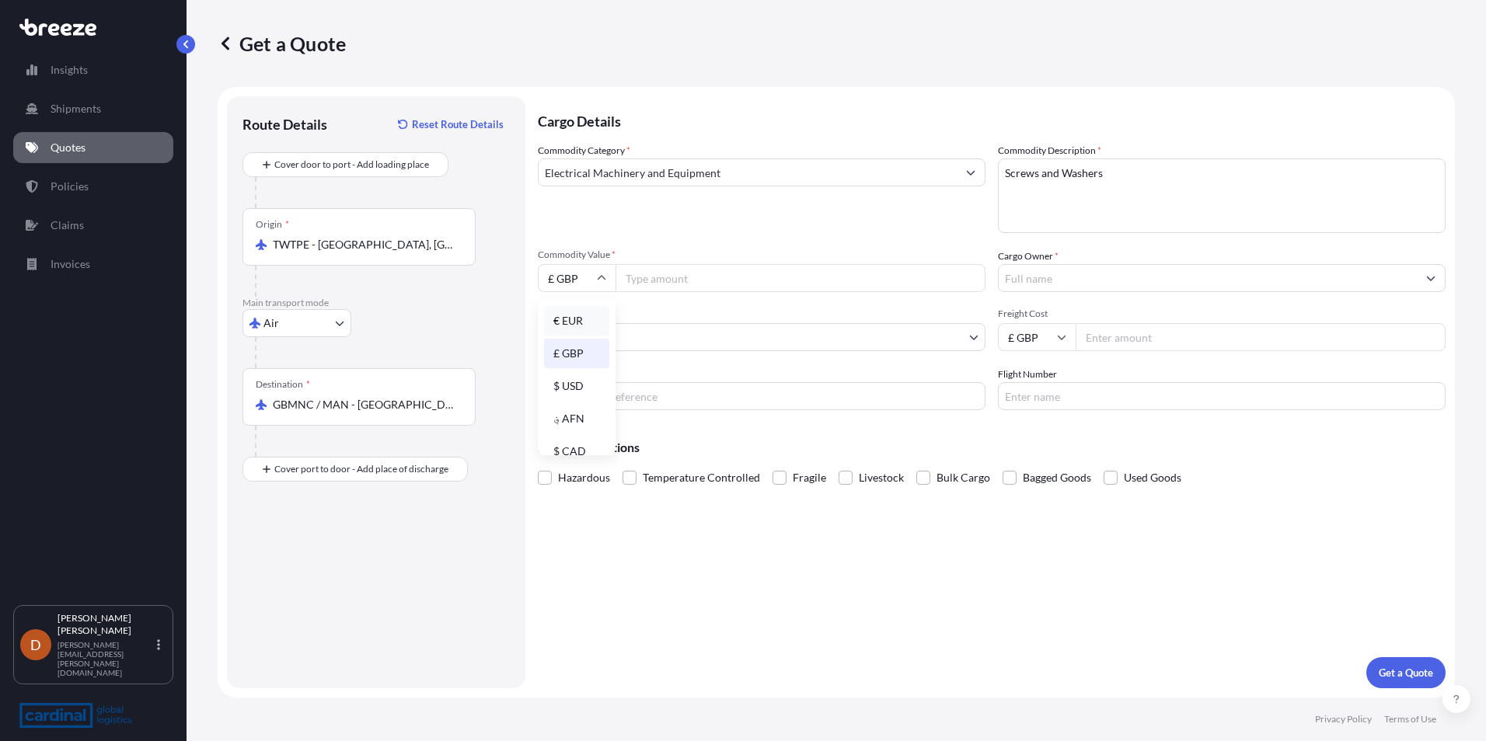
type input "€ EUR"
click at [678, 261] on div "Commodity Value * € EUR" at bounding box center [762, 271] width 448 height 44
click at [689, 271] on input "Commodity Value *" at bounding box center [800, 278] width 370 height 28
type input "2904.90"
click at [1039, 287] on input "Cargo Owner *" at bounding box center [1208, 278] width 418 height 28
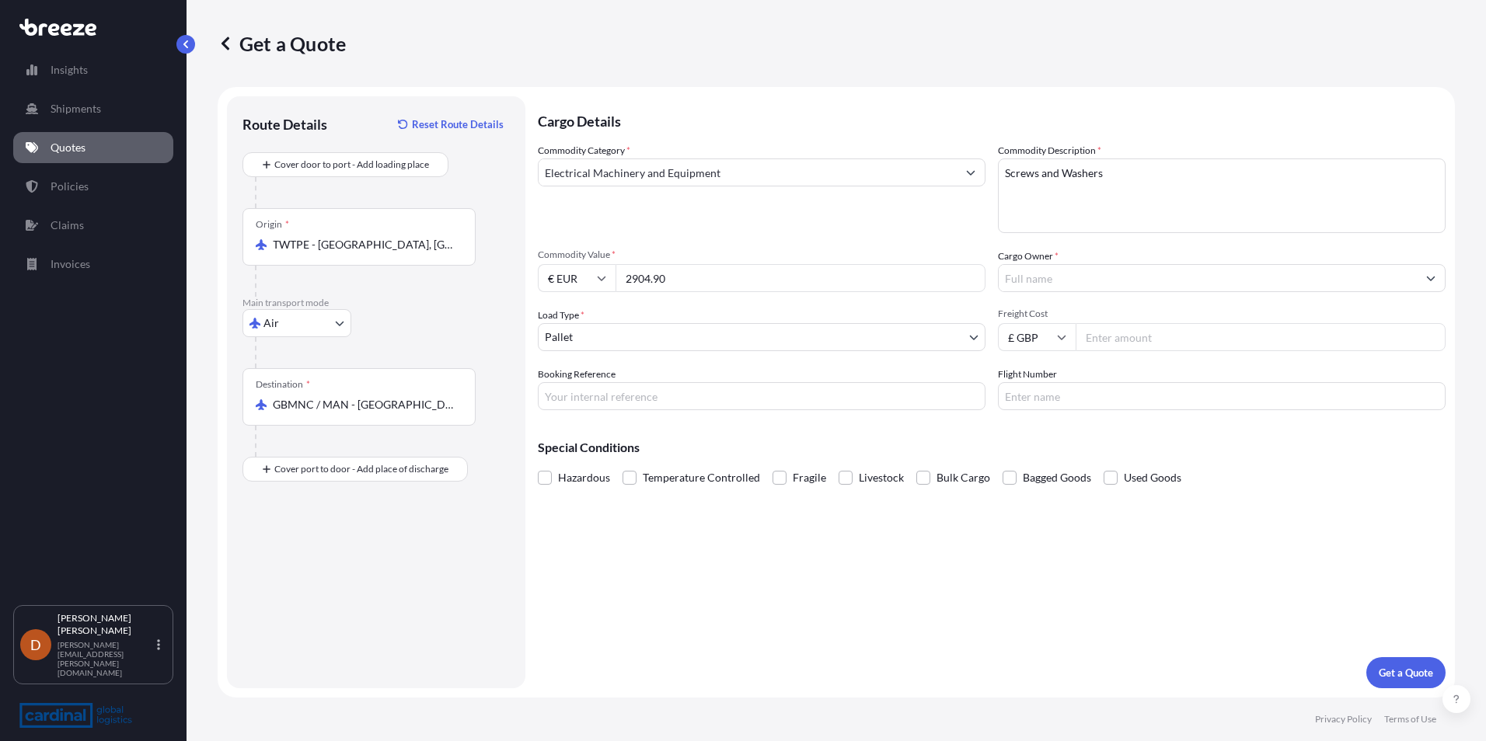
click at [1090, 295] on body "15 options available. Insights Shipments Quotes Policies Claims Invoices D [PER…" at bounding box center [743, 370] width 1486 height 741
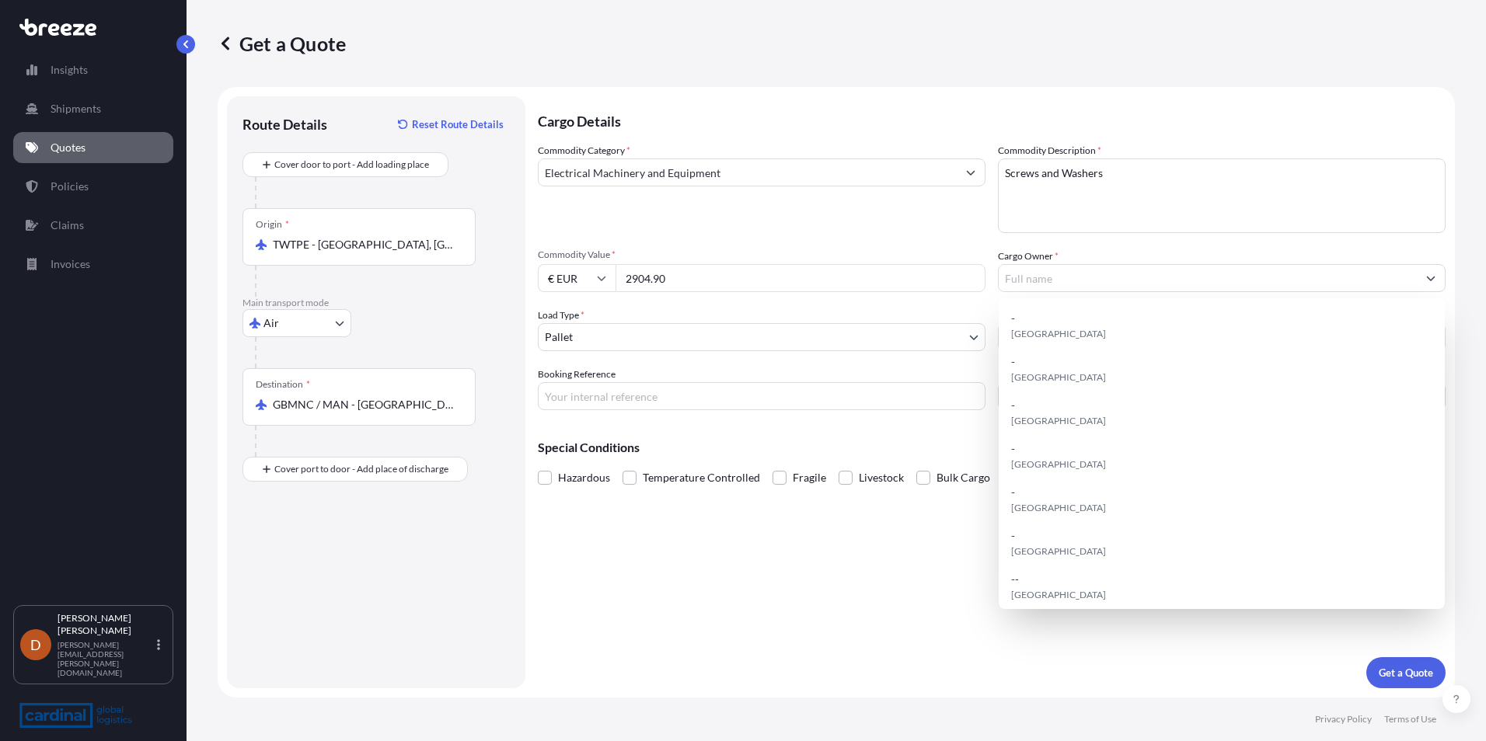
click at [1090, 277] on input "Cargo Owner *" at bounding box center [1208, 278] width 418 height 28
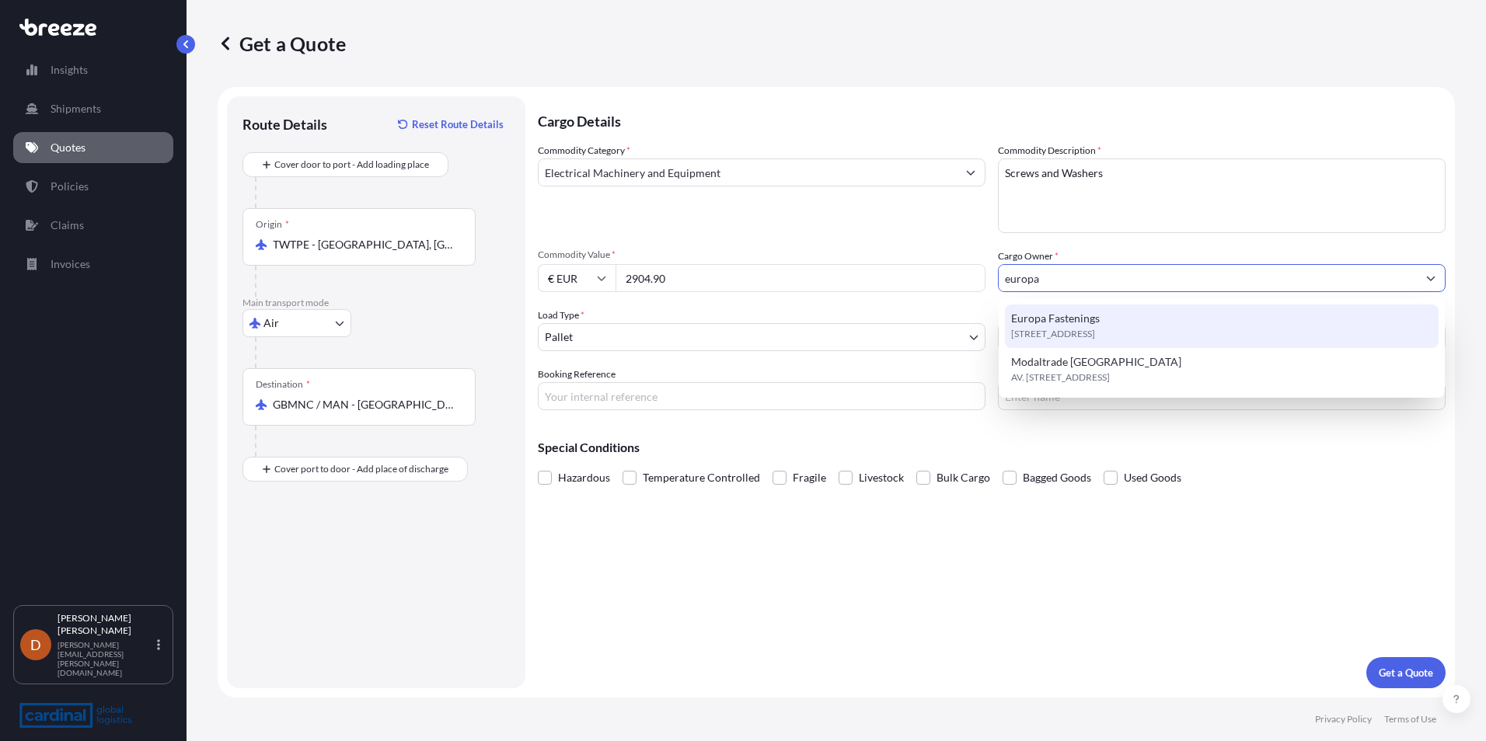
click at [1146, 321] on div "[STREET_ADDRESS]" at bounding box center [1222, 327] width 434 height 44
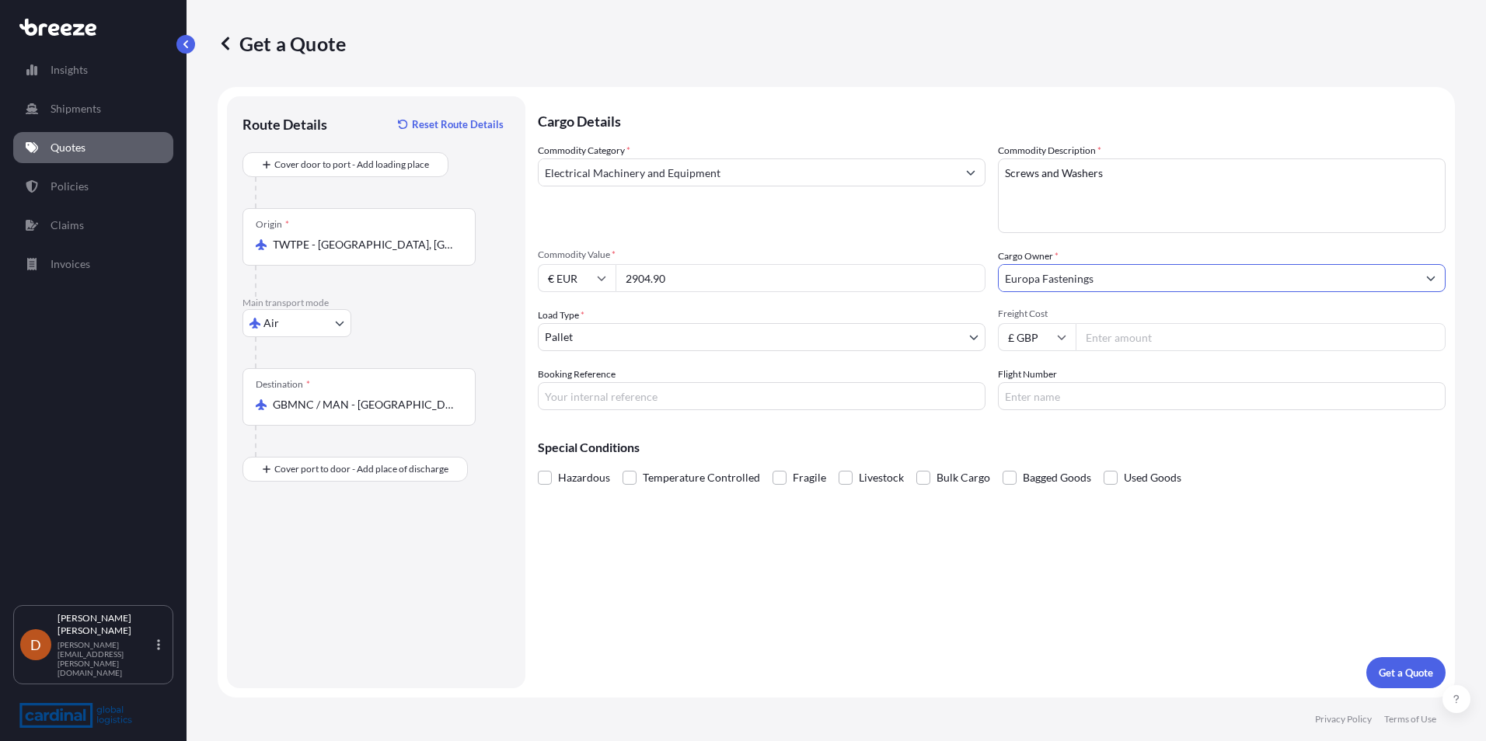
type input "Europa Fastenings"
click at [707, 349] on body "4 options available. 0 options available. 2 options available. Insights Shipmen…" at bounding box center [743, 370] width 1486 height 741
click at [1171, 334] on input "Freight Cost" at bounding box center [1261, 337] width 370 height 28
click at [1048, 351] on div "Commodity Category * Electrical Machinery and Equipment Commodity Description *…" at bounding box center [992, 276] width 908 height 267
click at [1089, 329] on input "Freight Cost" at bounding box center [1261, 337] width 370 height 28
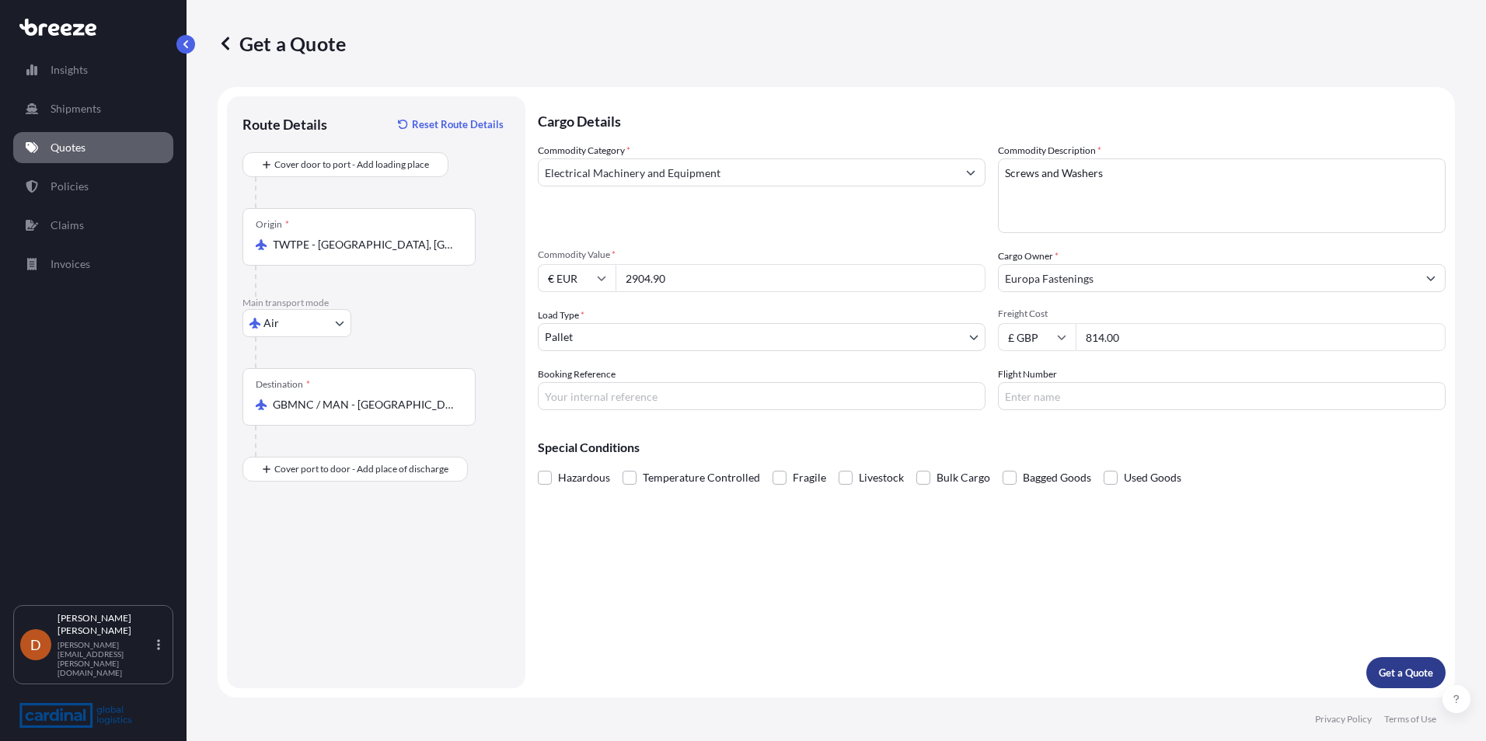
type input "814.00"
click at [1411, 675] on p "Get a Quote" at bounding box center [1406, 673] width 54 height 16
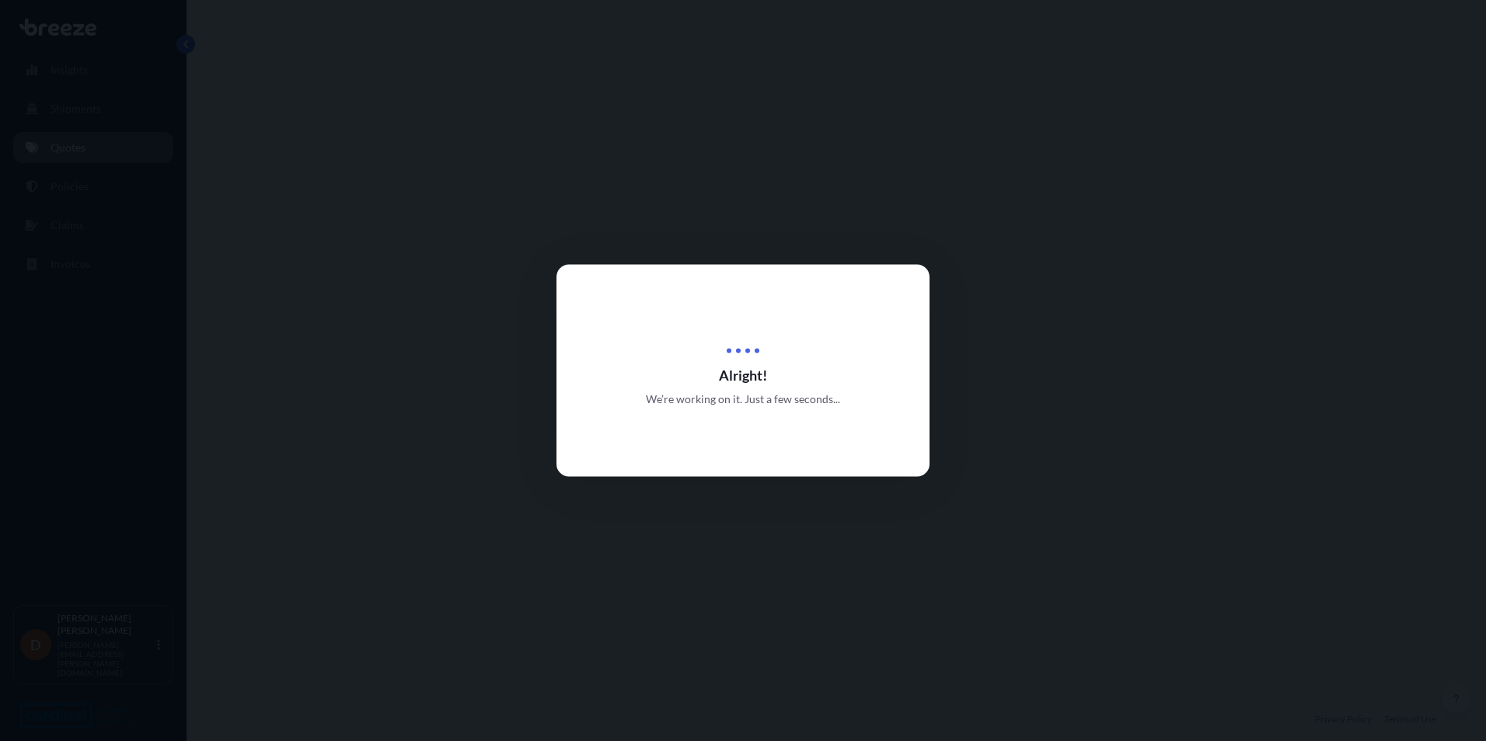
select select "Air"
select select "1"
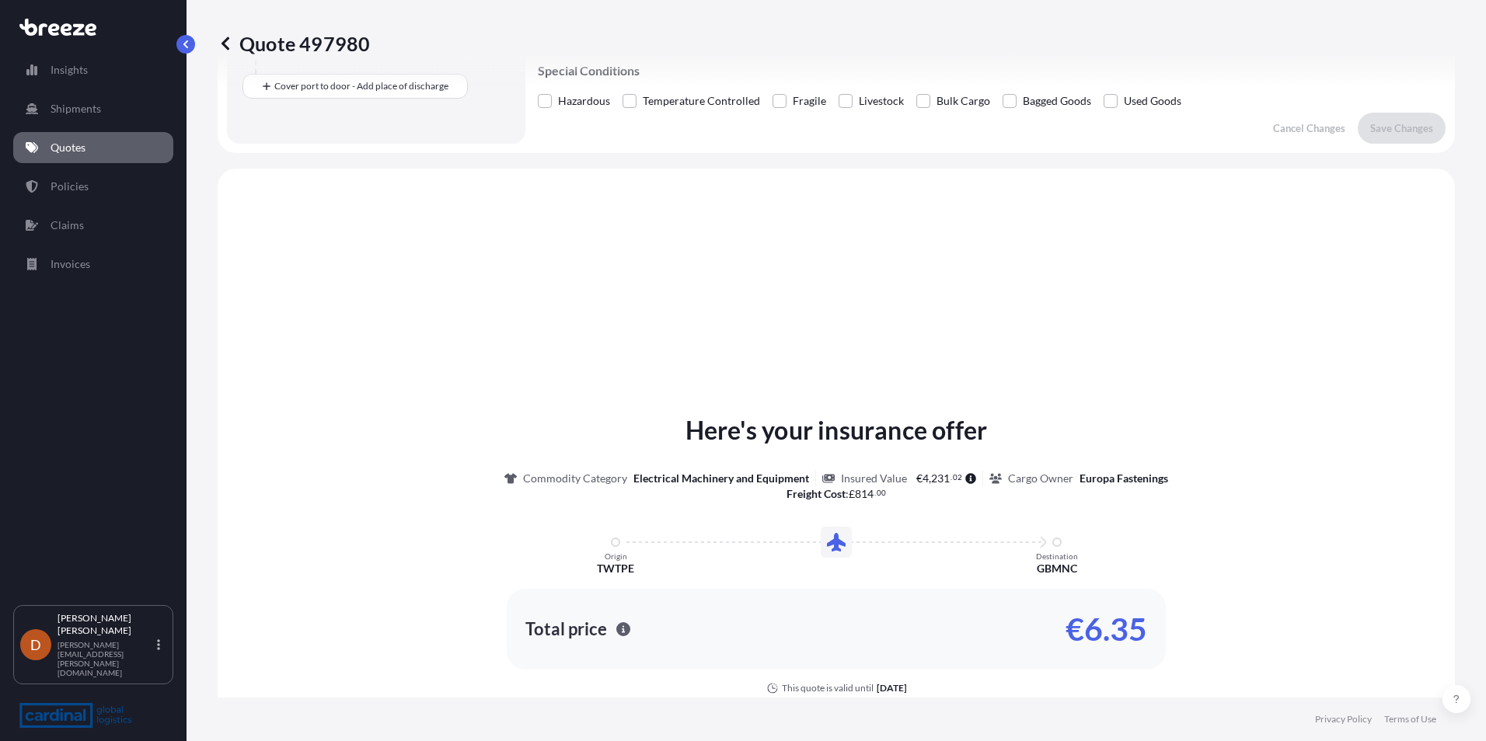
scroll to position [468, 0]
